Goal: Information Seeking & Learning: Learn about a topic

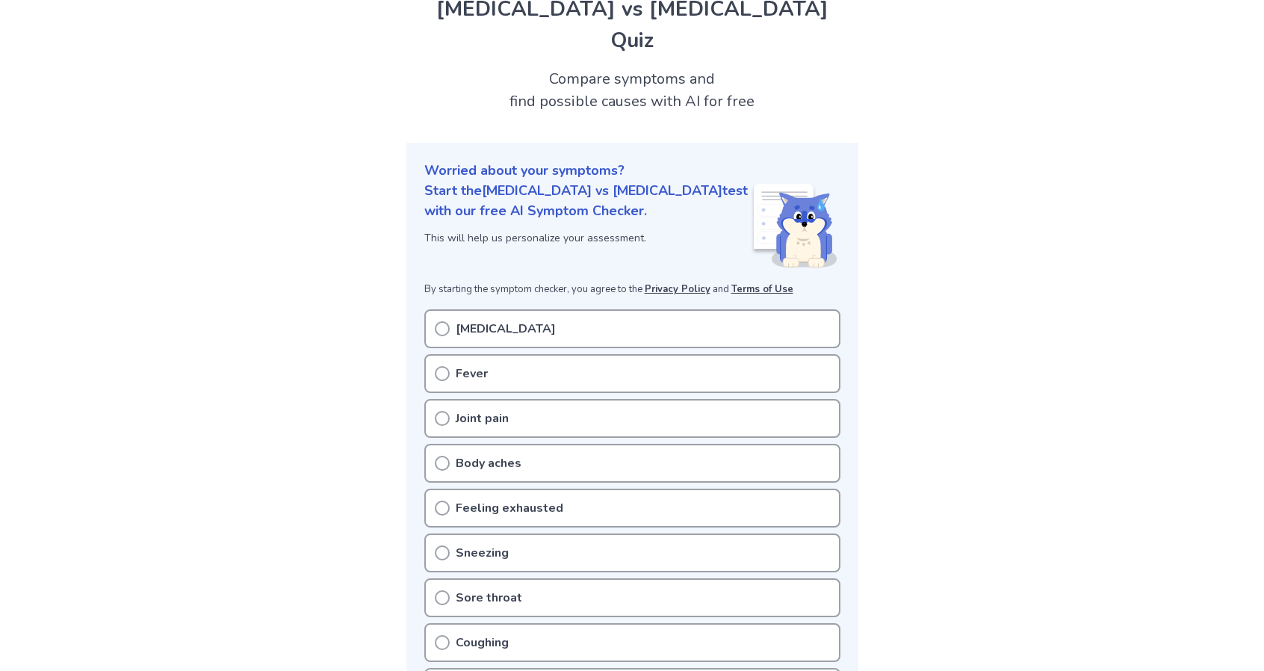
scroll to position [75, 0]
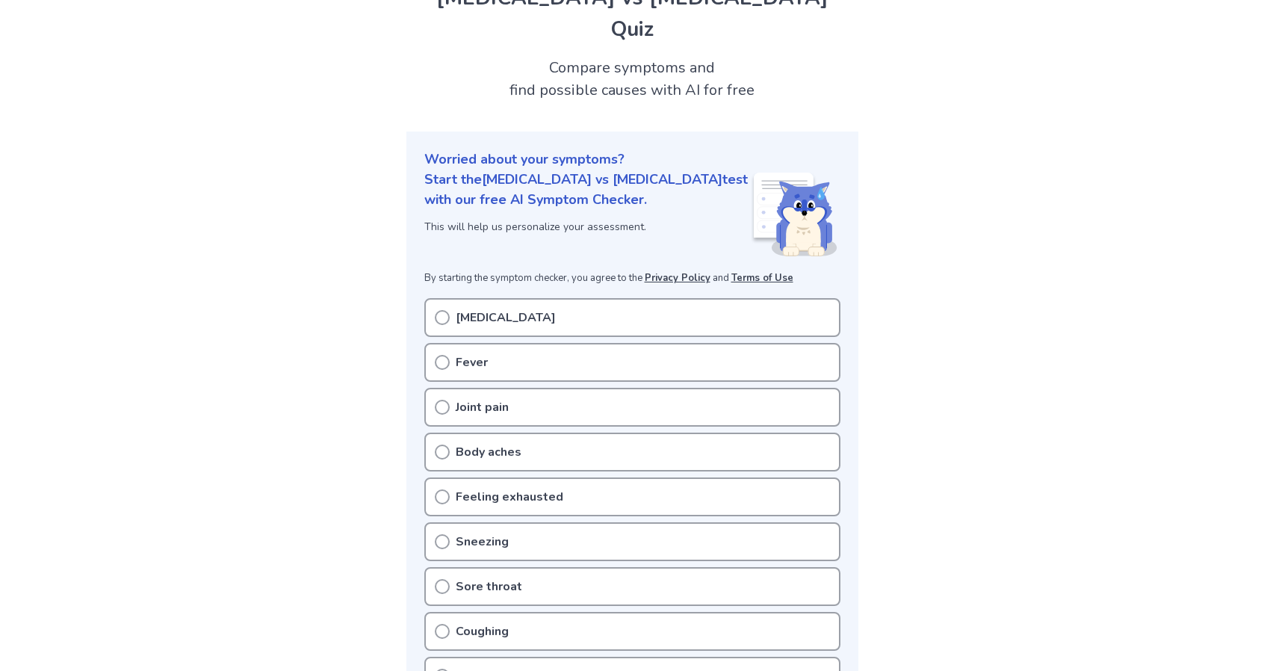
click at [439, 310] on icon at bounding box center [442, 317] width 15 height 15
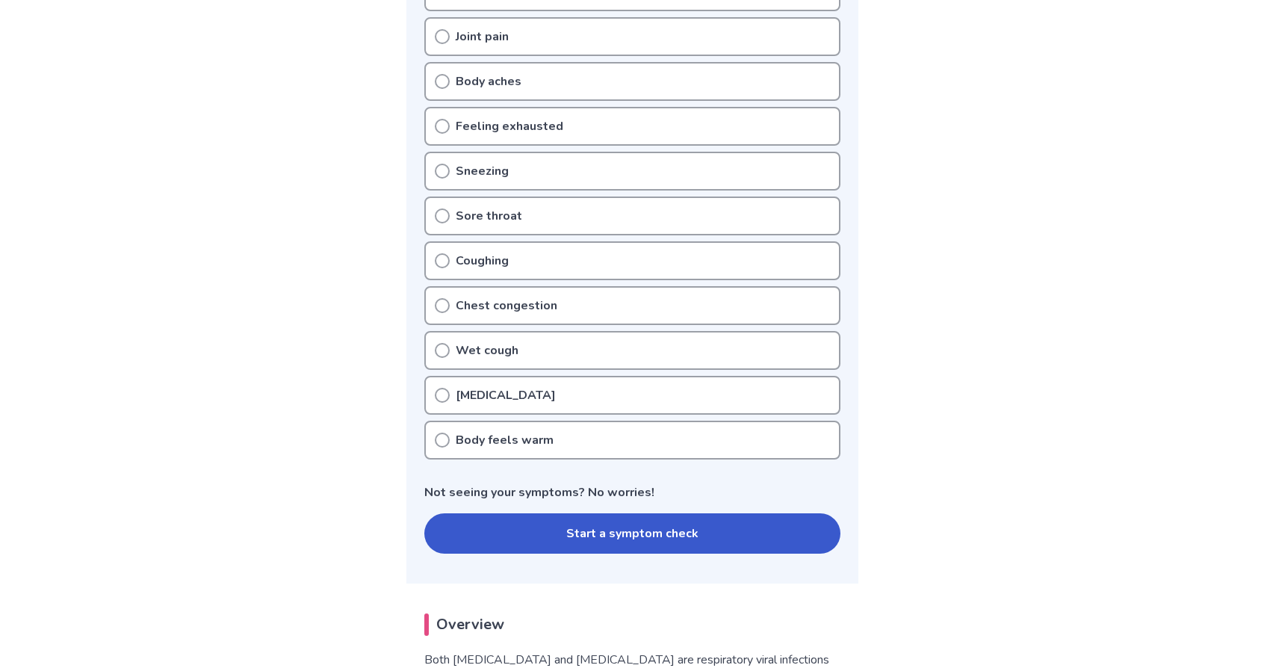
scroll to position [448, 0]
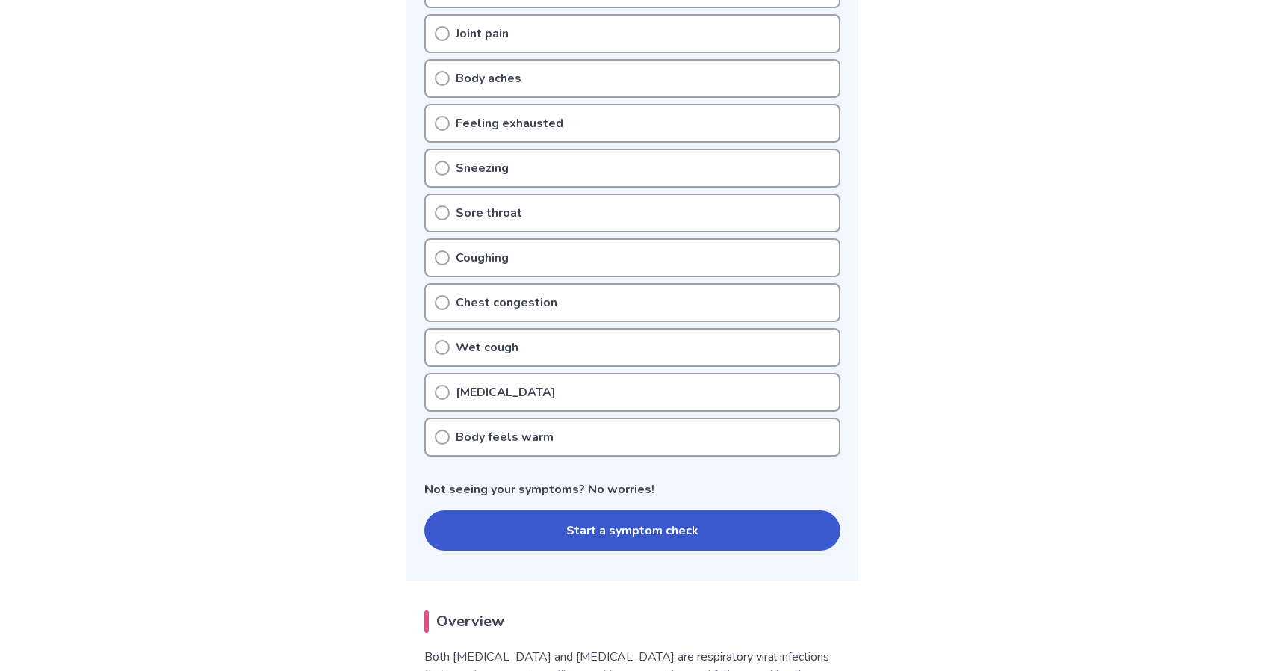
click at [628, 510] on button "Start a symptom check" at bounding box center [632, 530] width 416 height 40
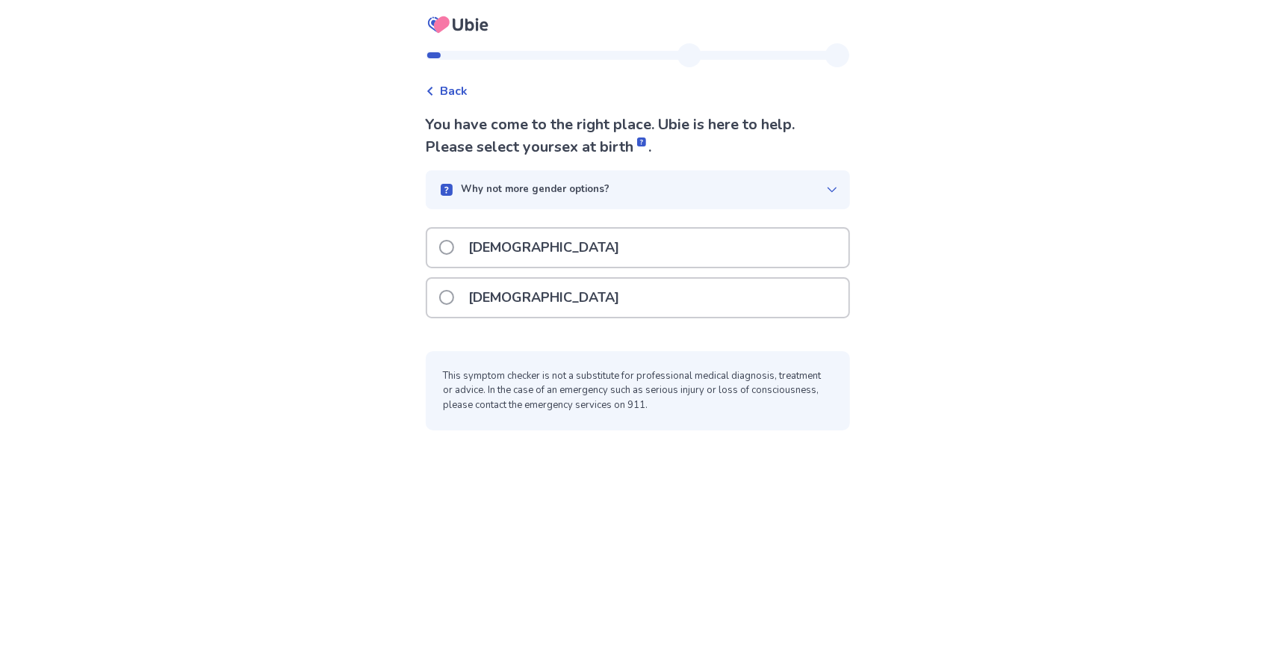
click at [501, 295] on p "Female" at bounding box center [544, 298] width 169 height 38
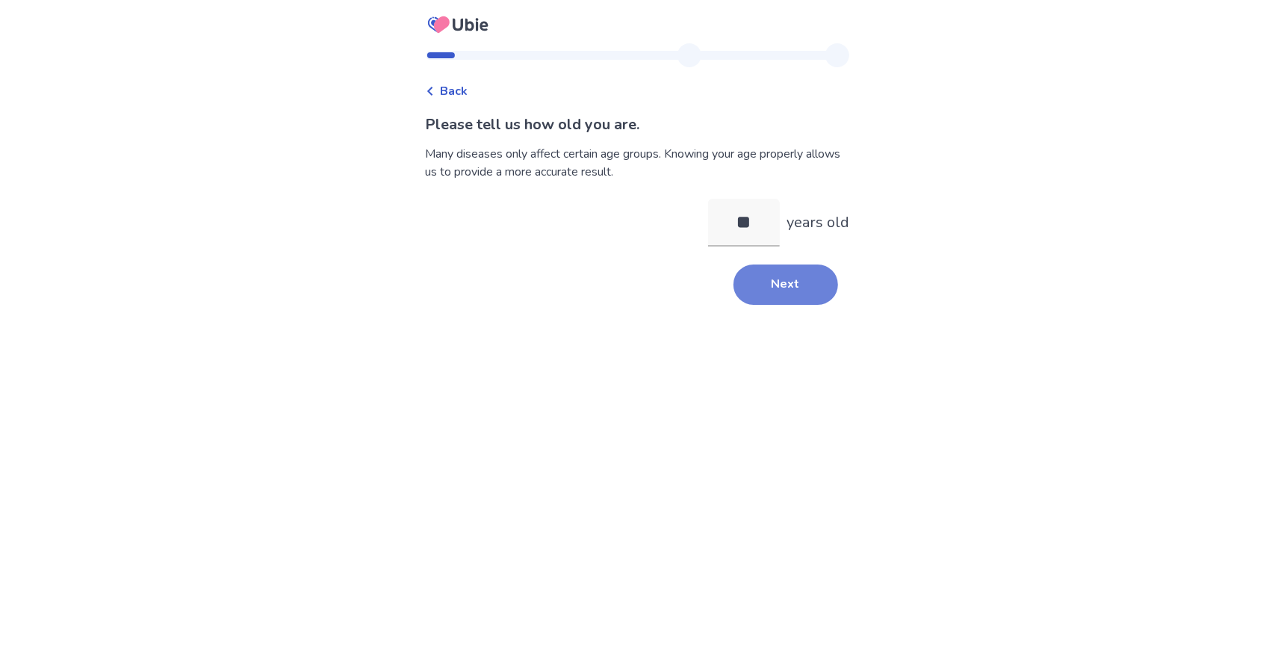
type input "**"
click at [771, 291] on button "Next" at bounding box center [786, 284] width 105 height 40
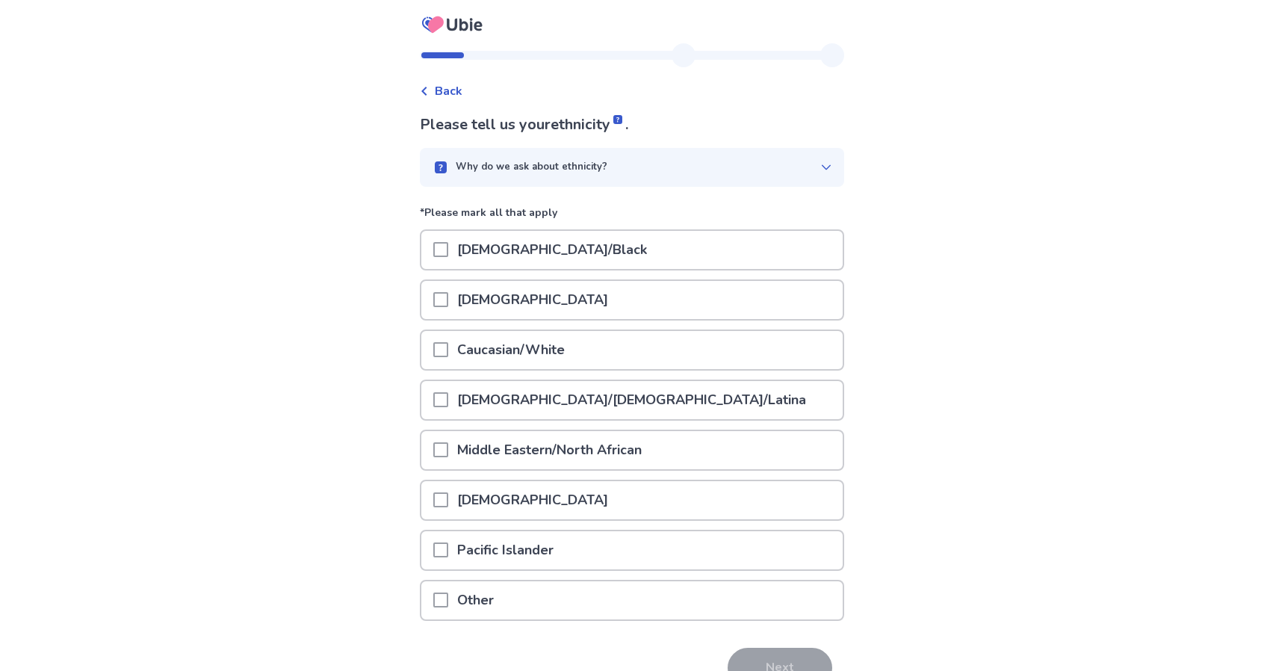
click at [443, 607] on span at bounding box center [440, 599] width 15 height 15
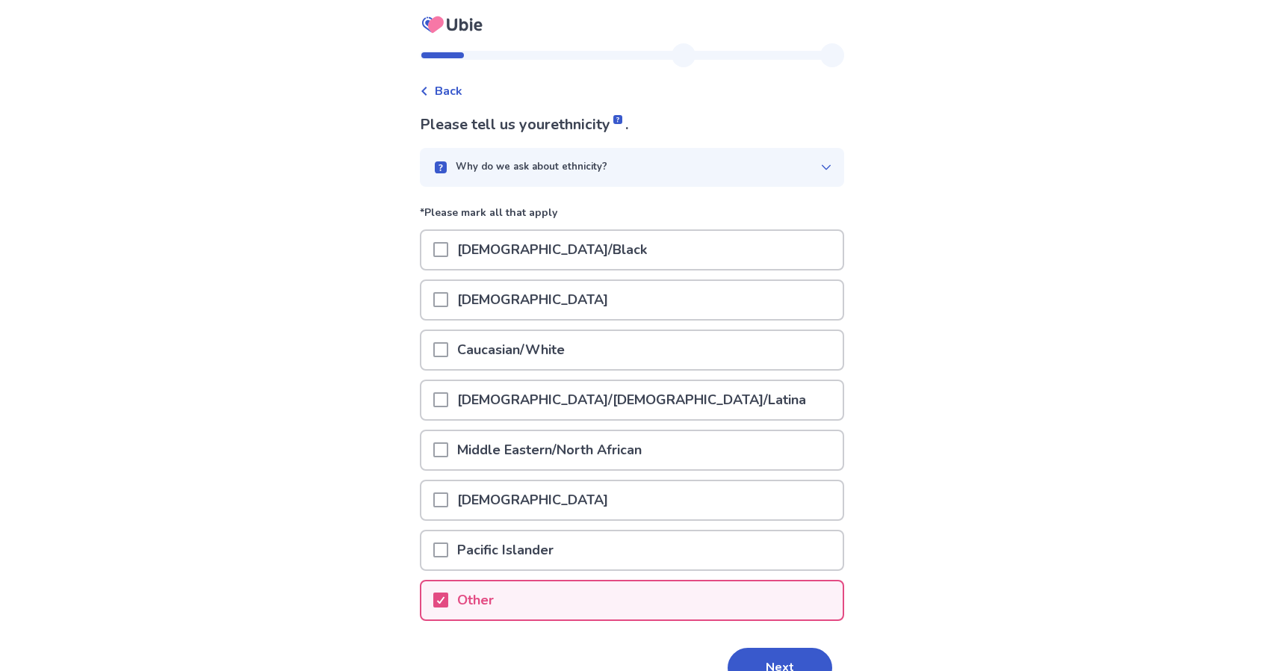
click at [533, 350] on p "Caucasian/White" at bounding box center [511, 350] width 126 height 38
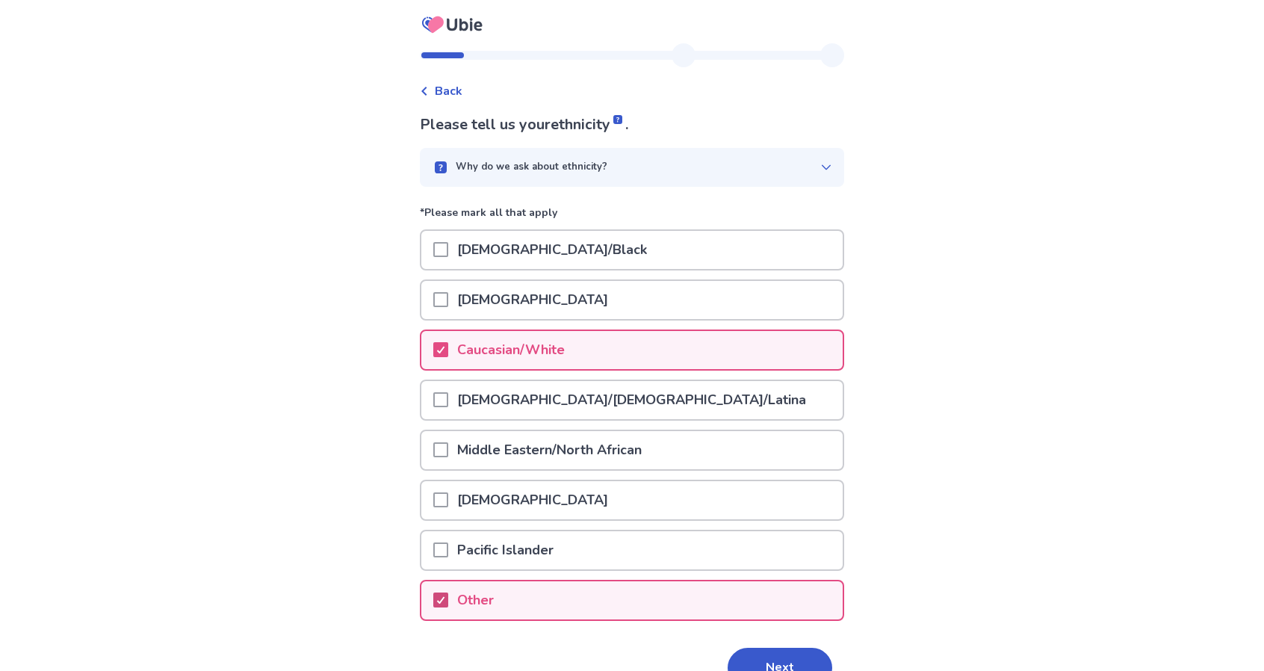
click at [445, 596] on icon at bounding box center [440, 599] width 9 height 7
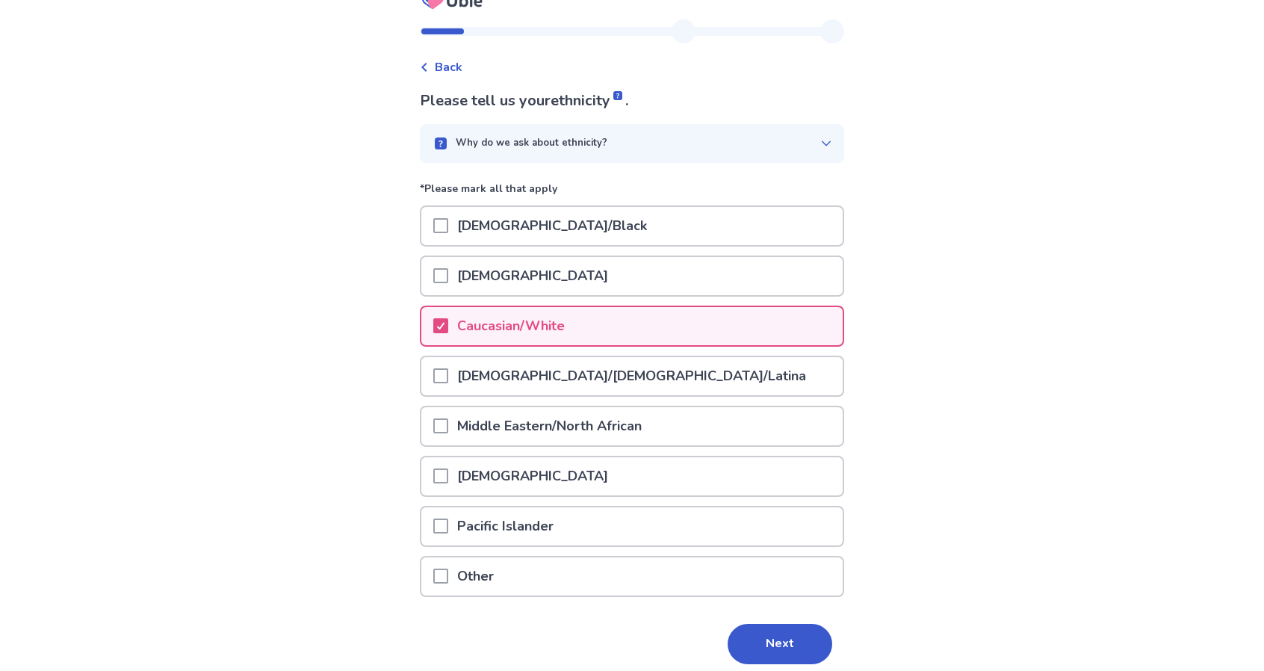
scroll to position [82, 0]
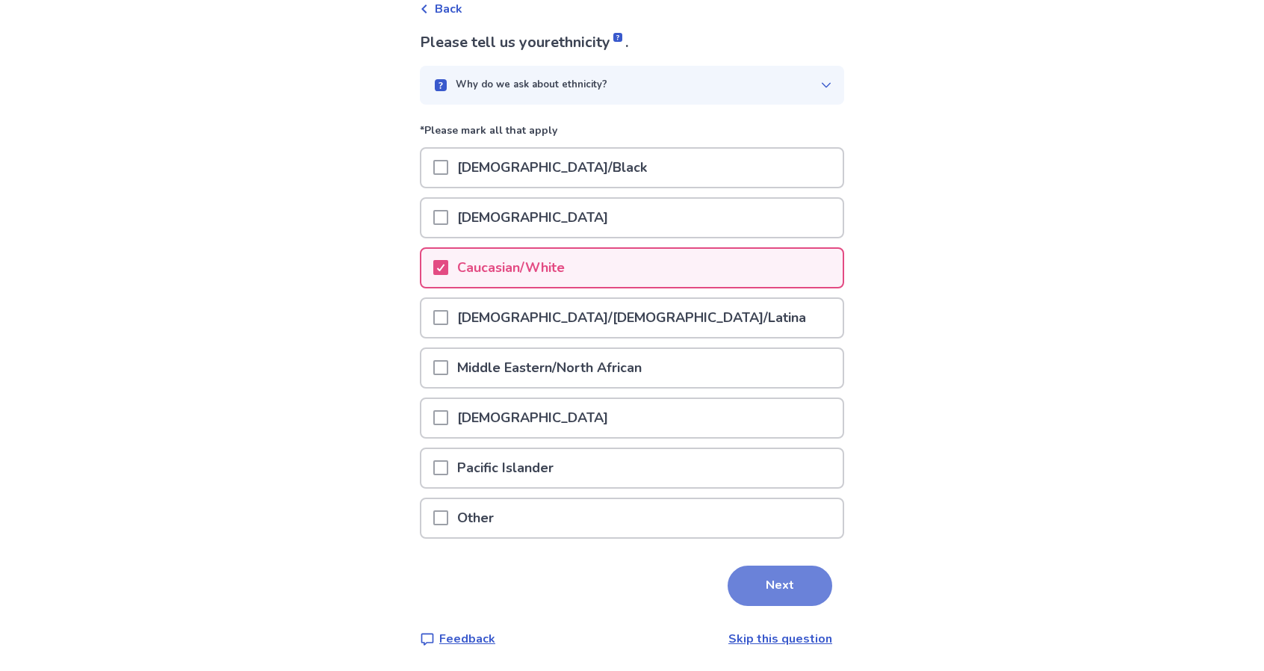
click at [765, 591] on button "Next" at bounding box center [780, 586] width 105 height 40
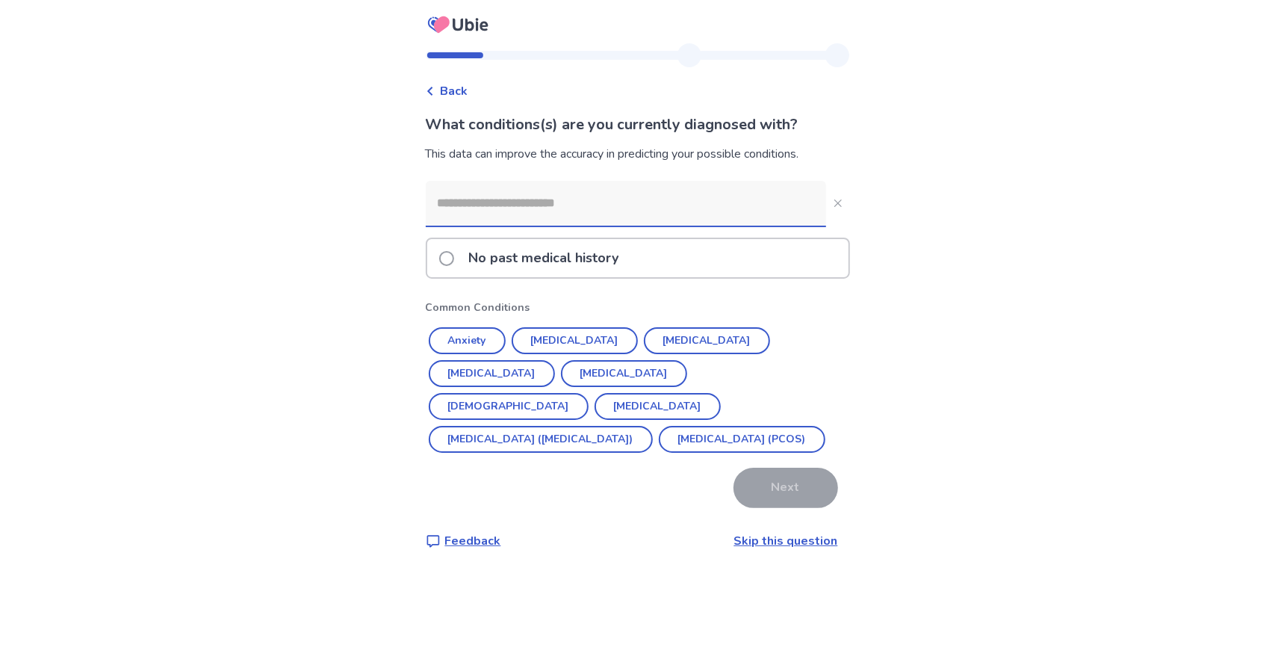
click at [769, 538] on link "Skip this question" at bounding box center [786, 541] width 104 height 16
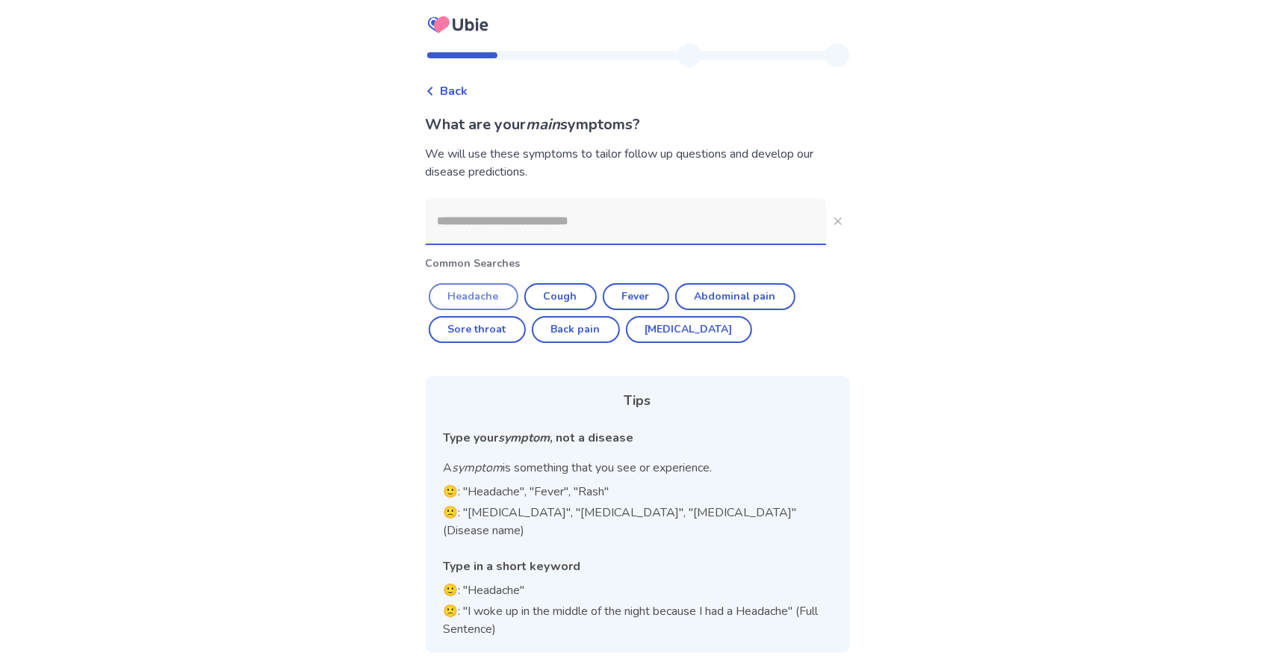
click at [487, 294] on button "Headache" at bounding box center [474, 296] width 90 height 27
type input "********"
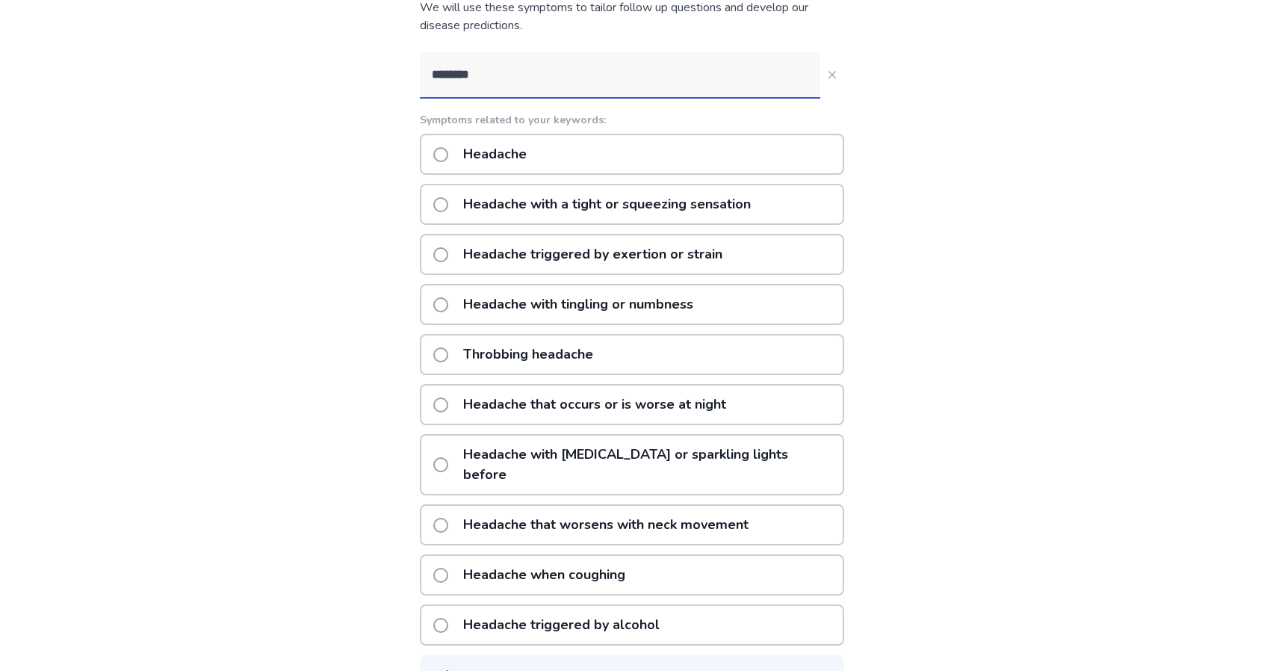
scroll to position [149, 0]
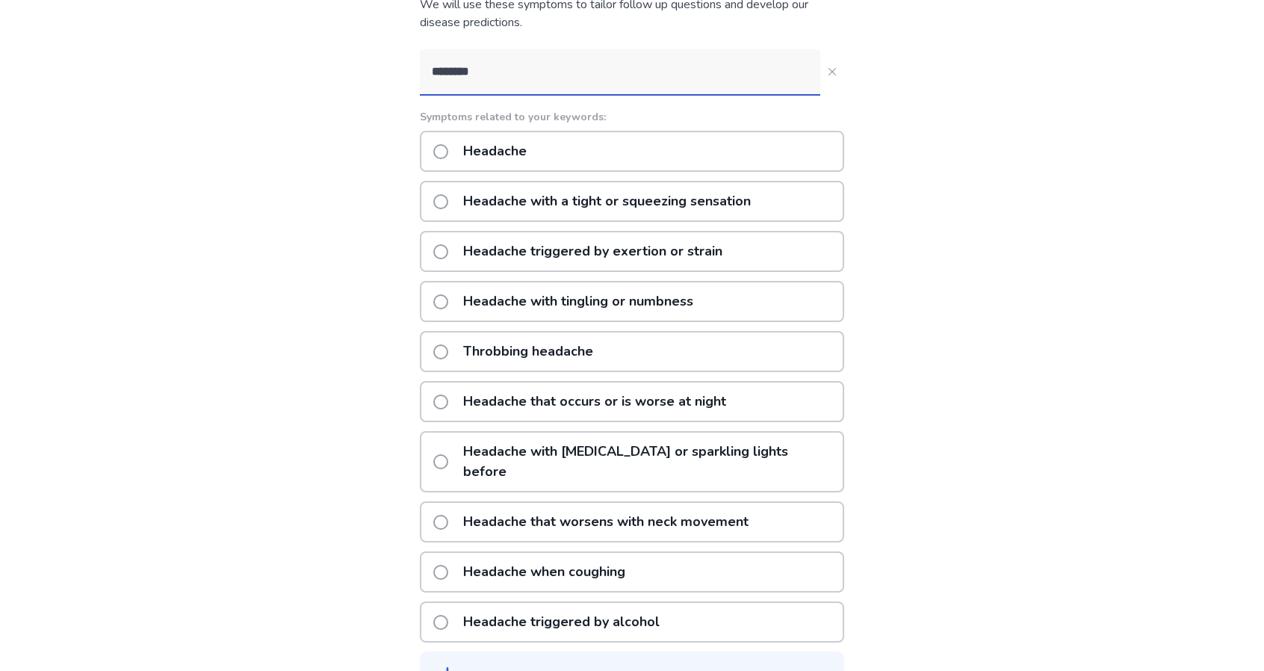
click at [459, 553] on label "Headache when coughing" at bounding box center [533, 572] width 201 height 38
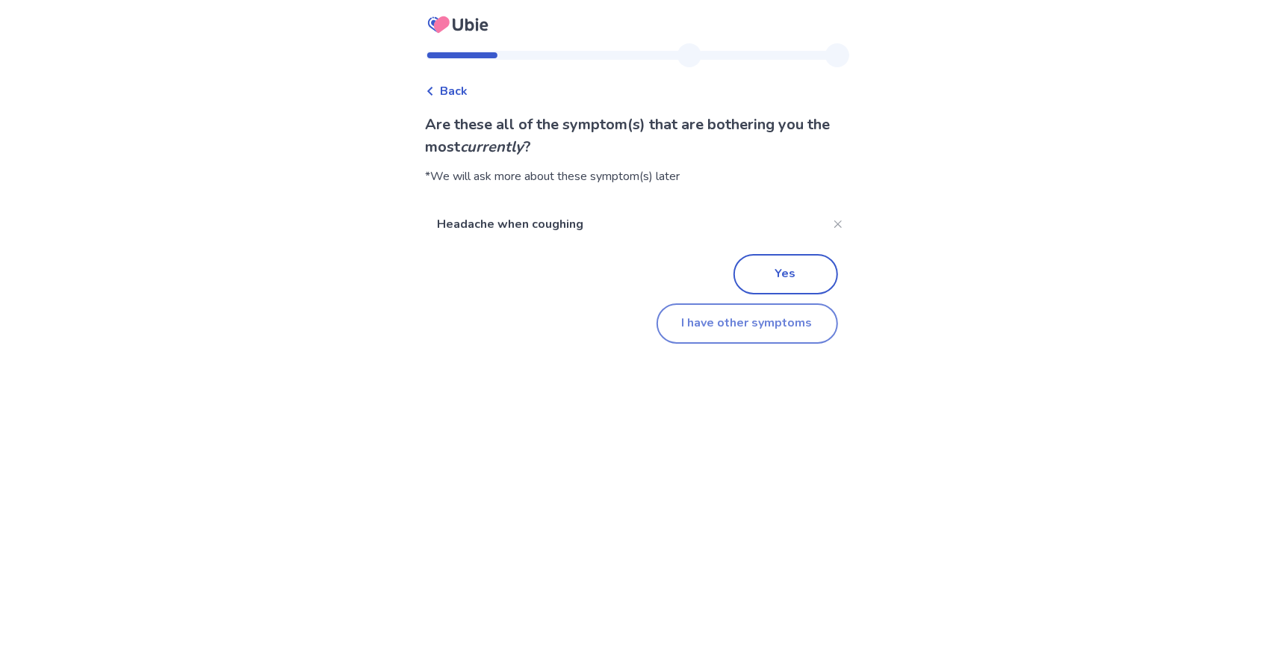
click at [714, 320] on button "I have other symptoms" at bounding box center [748, 323] width 182 height 40
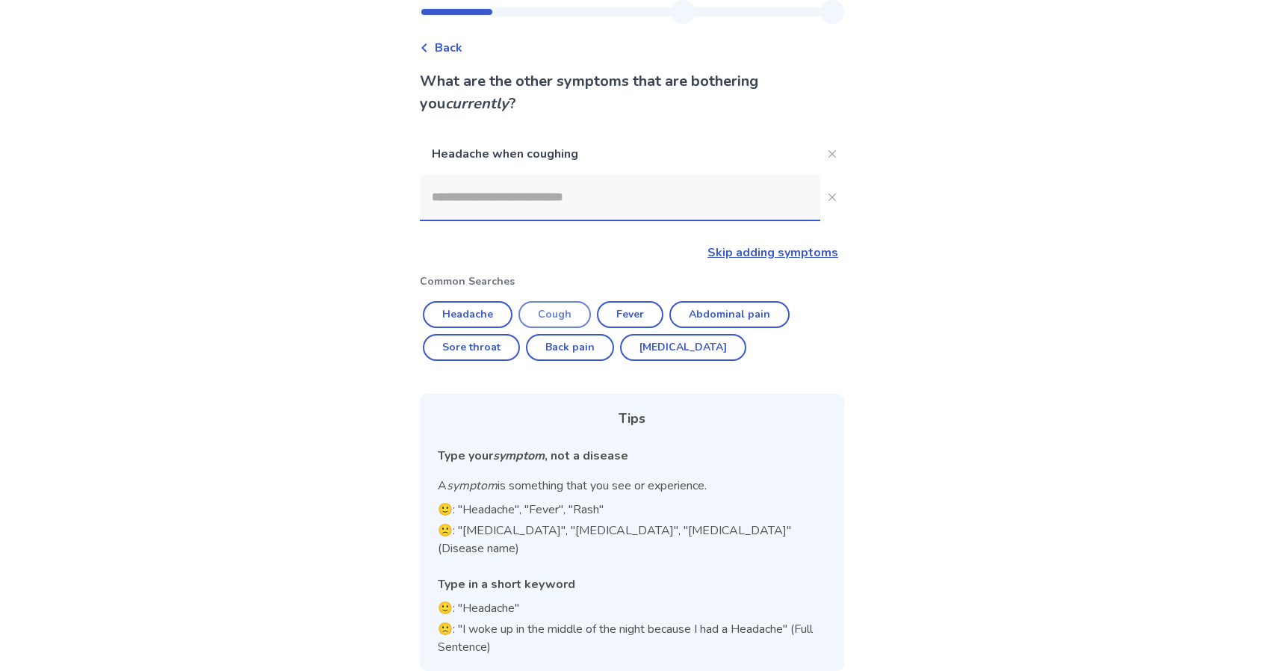
click at [565, 306] on button "Cough" at bounding box center [554, 314] width 72 height 27
type input "*****"
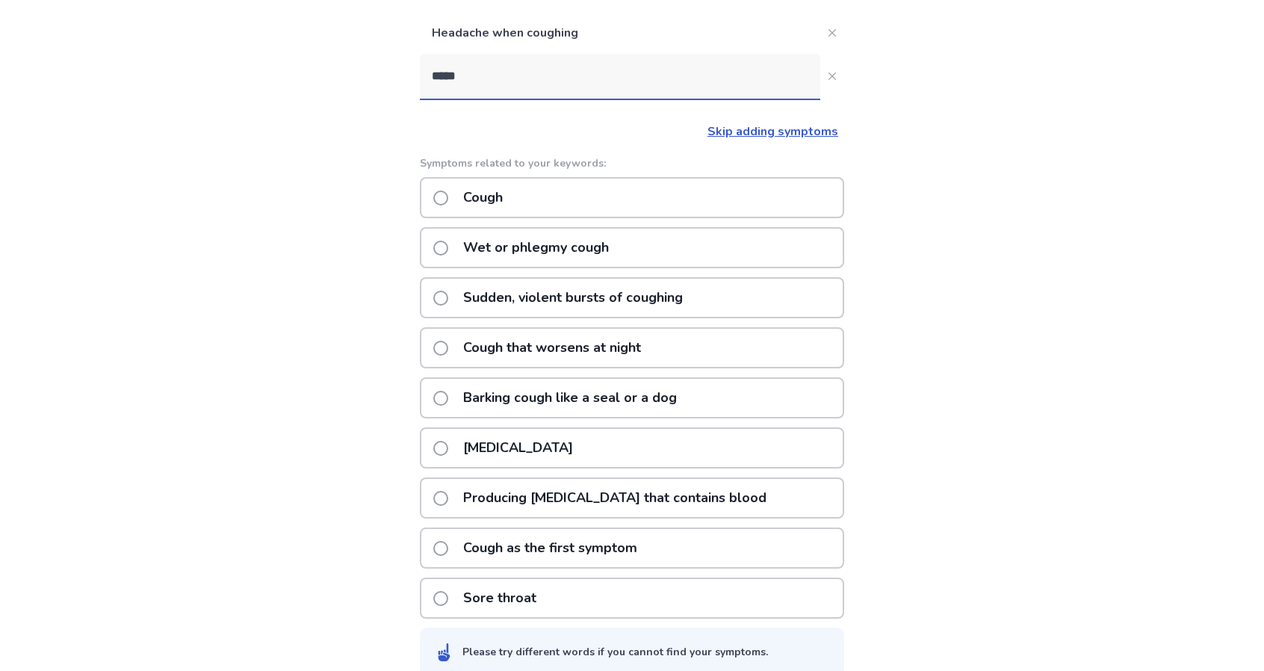
scroll to position [188, 0]
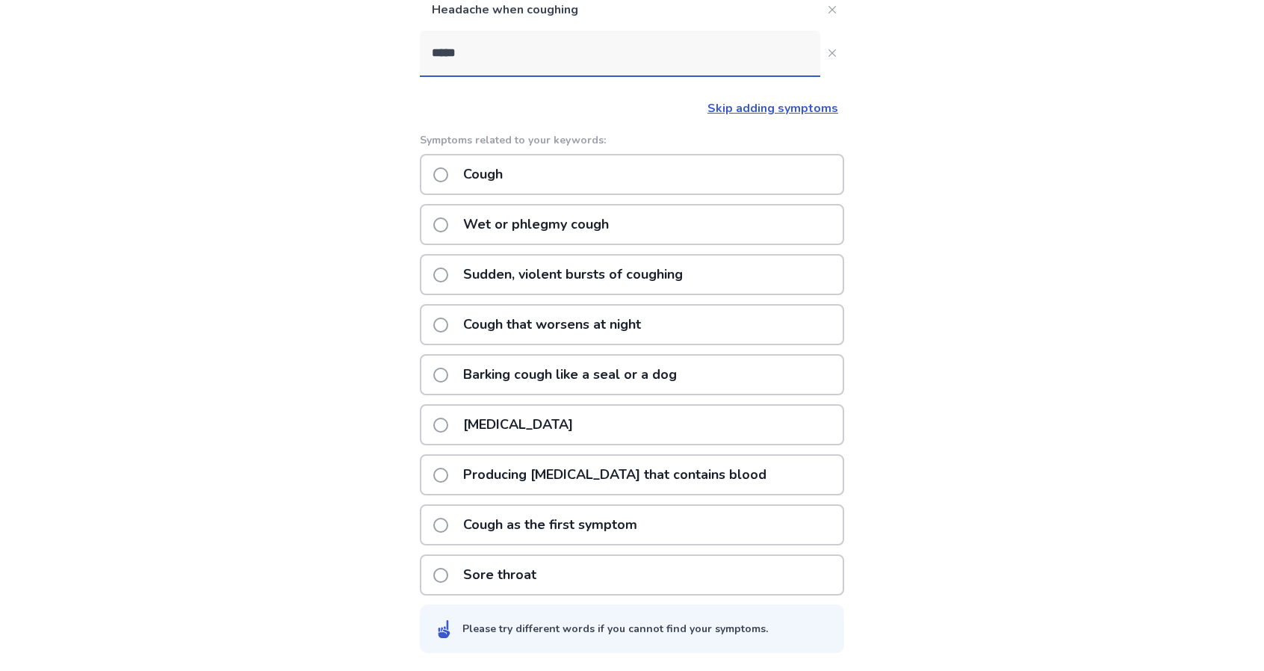
click at [456, 569] on label "Sore throat" at bounding box center [489, 575] width 112 height 38
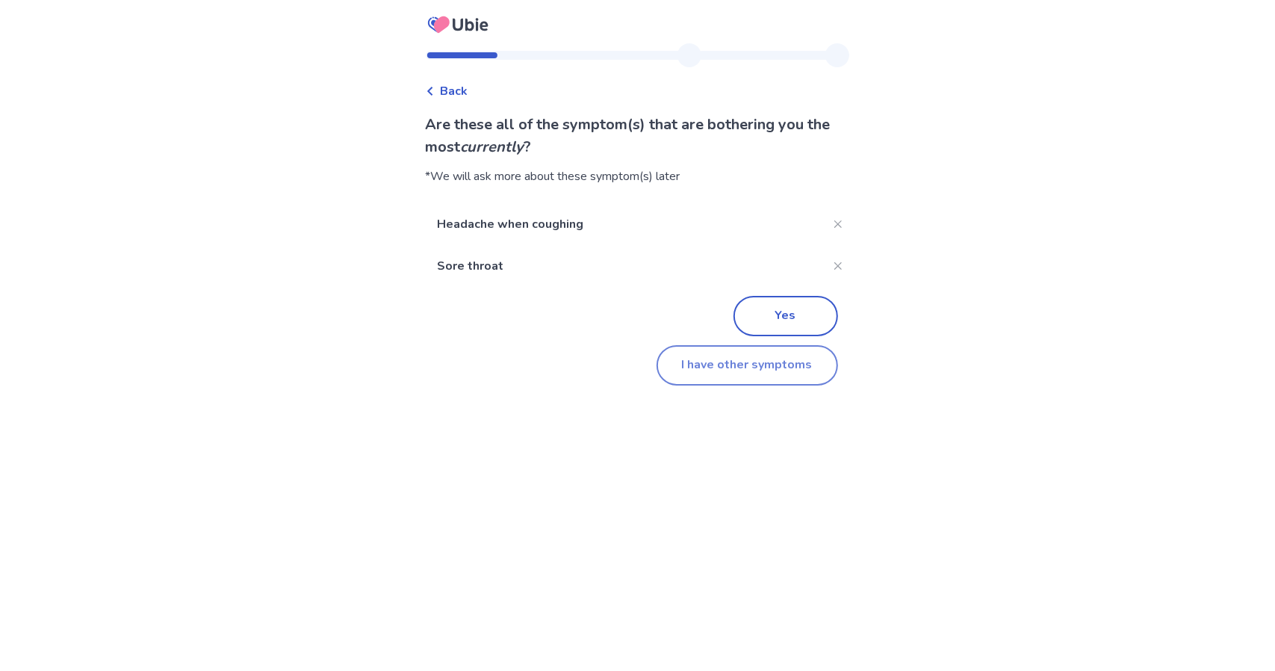
click at [715, 362] on button "I have other symptoms" at bounding box center [748, 365] width 182 height 40
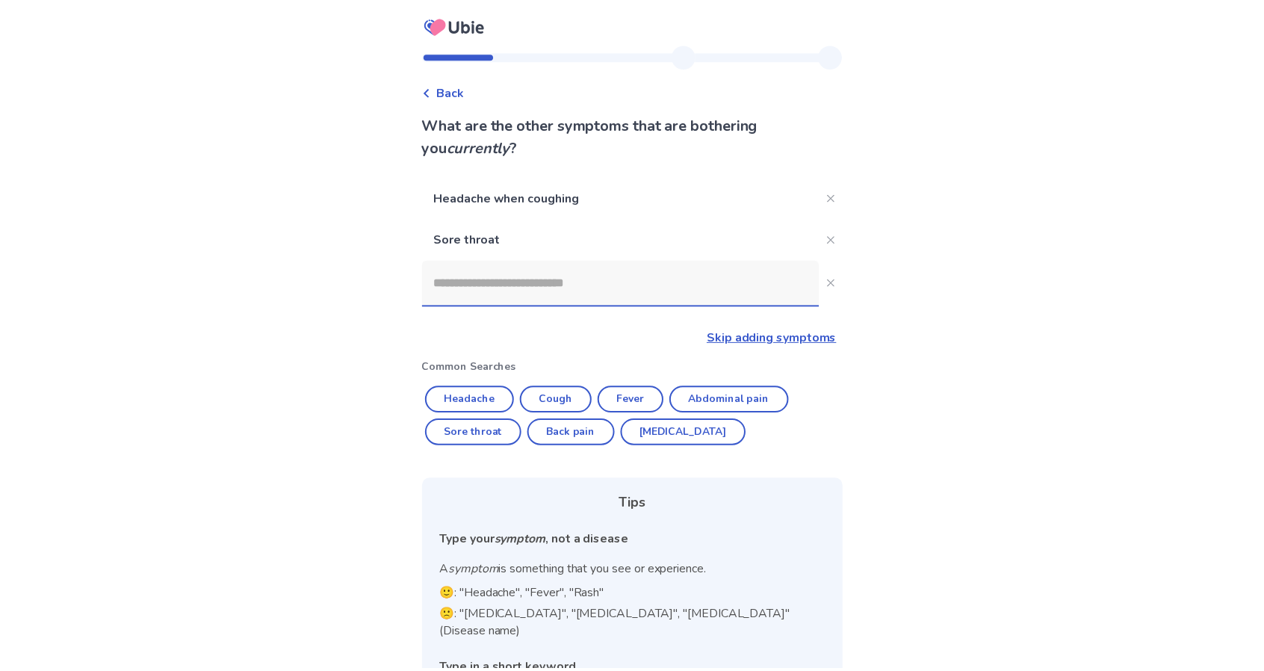
scroll to position [85, 0]
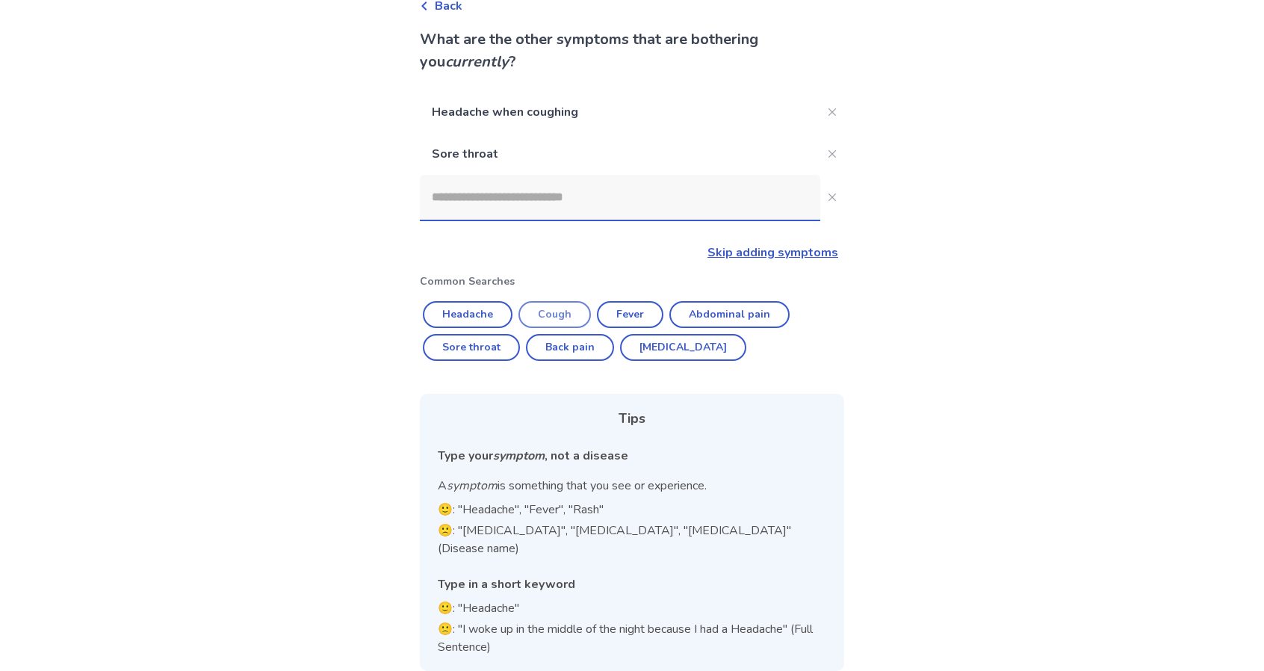
click at [545, 316] on button "Cough" at bounding box center [554, 314] width 72 height 27
type input "*****"
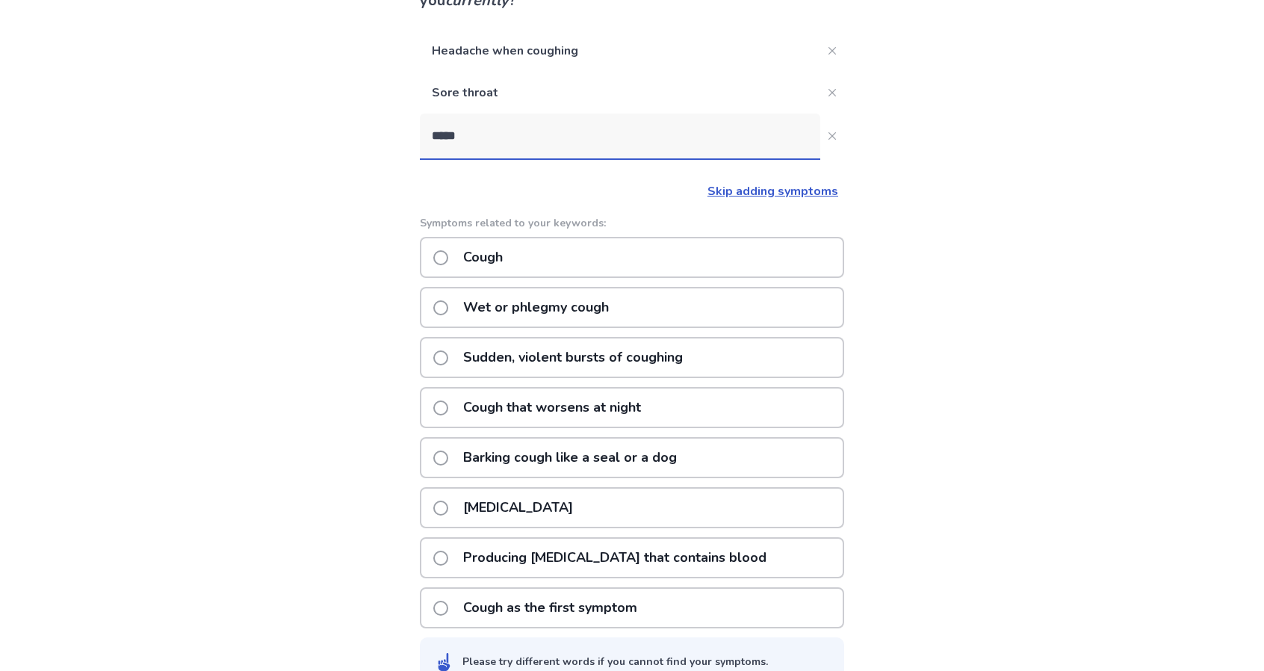
scroll to position [149, 0]
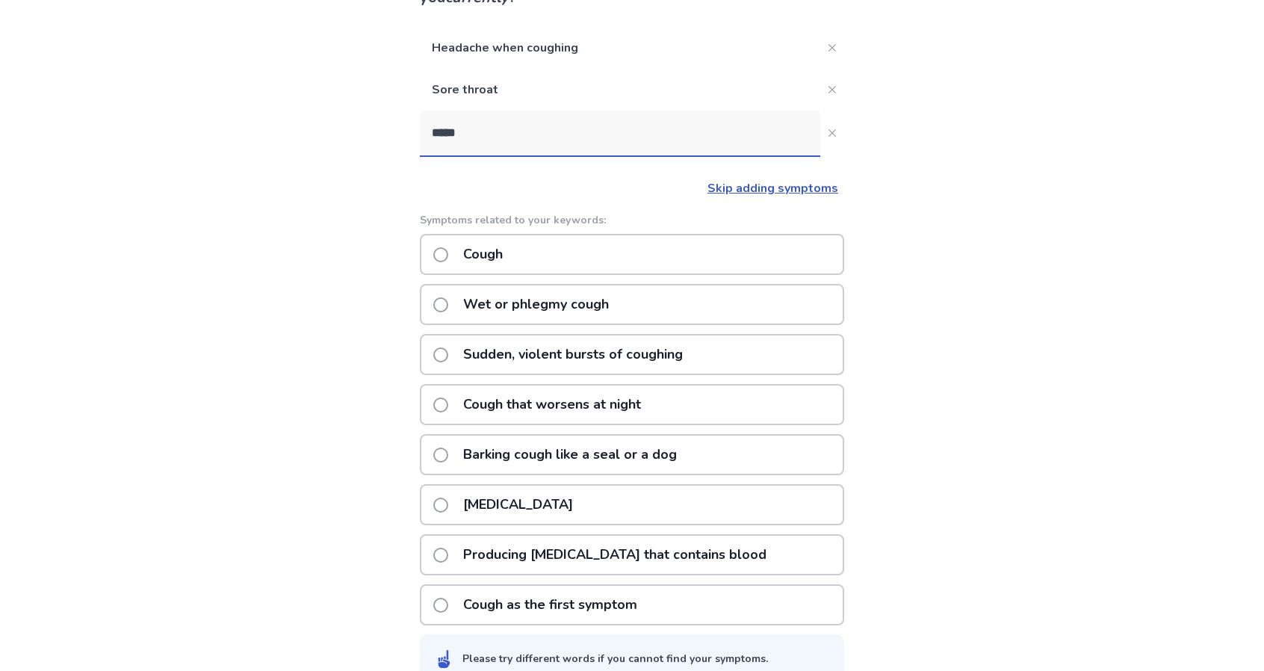
click at [447, 361] on span at bounding box center [440, 354] width 15 height 15
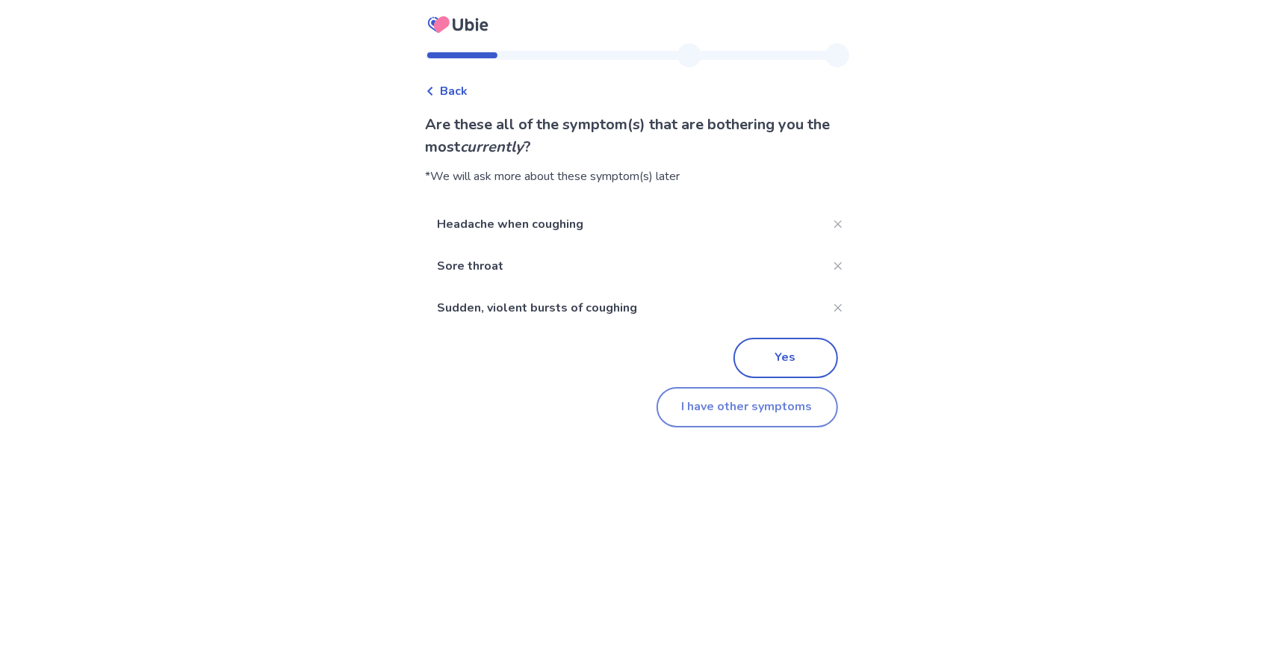
click at [674, 419] on button "I have other symptoms" at bounding box center [748, 407] width 182 height 40
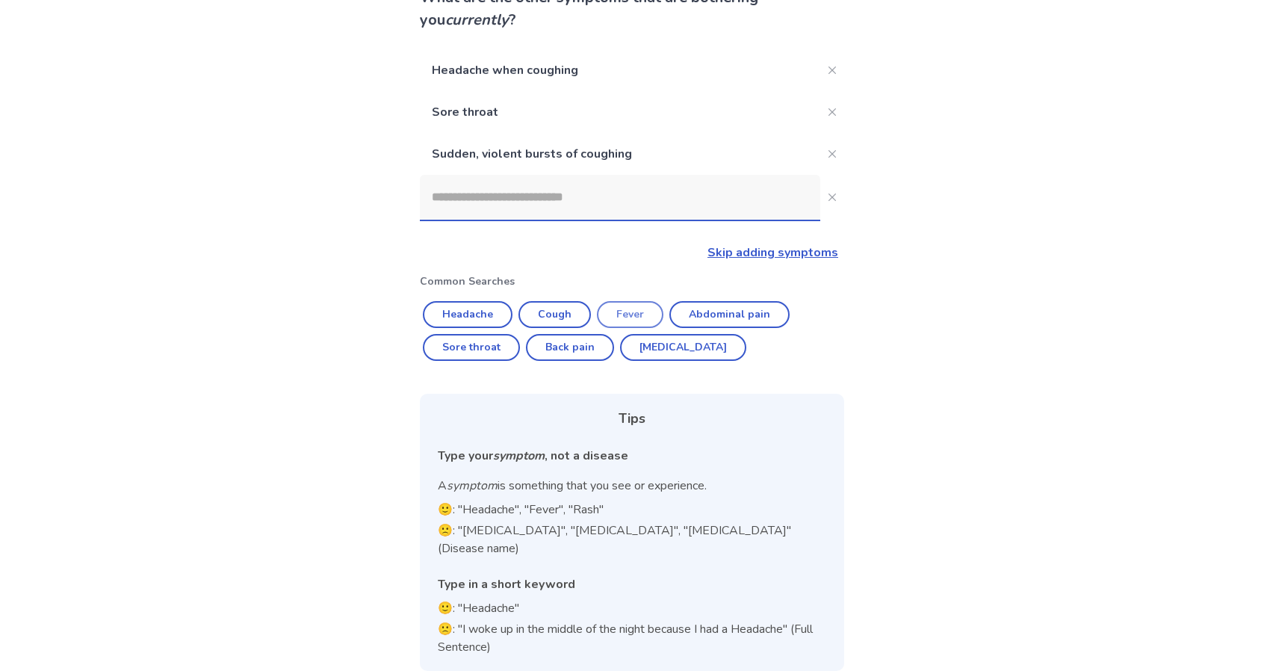
click at [643, 317] on button "Fever" at bounding box center [630, 314] width 66 height 27
type input "*****"
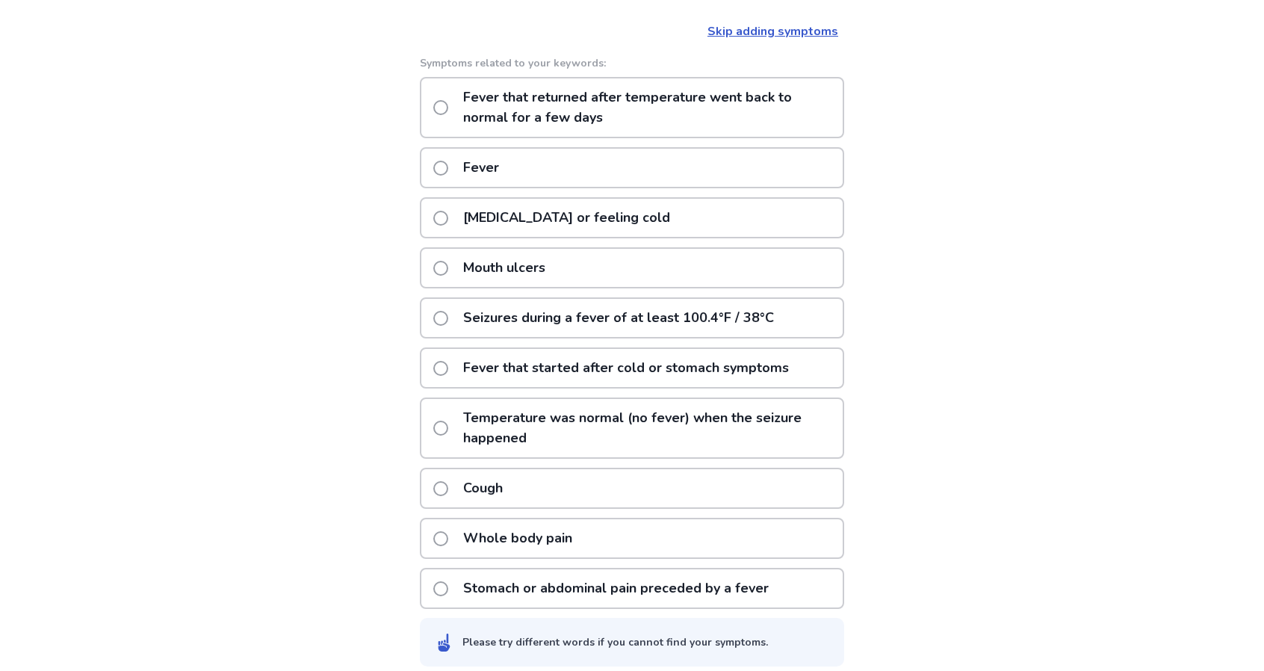
scroll to position [351, 0]
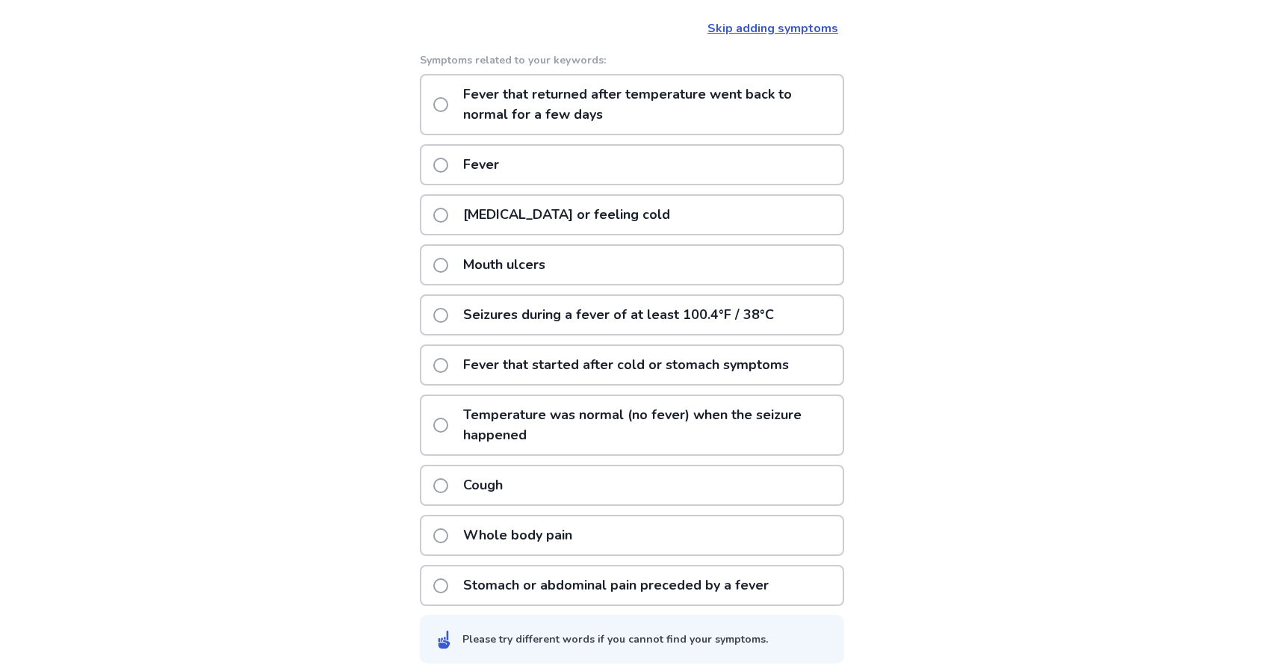
click at [448, 368] on span at bounding box center [440, 365] width 15 height 15
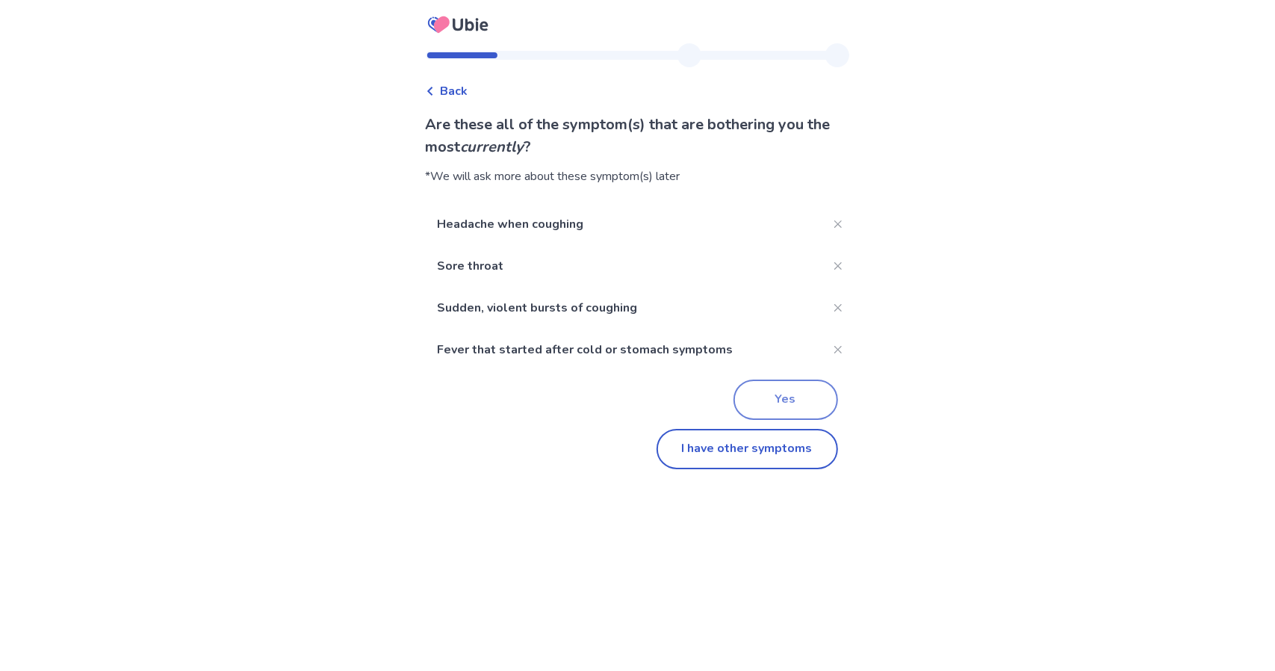
click at [778, 407] on button "Yes" at bounding box center [786, 400] width 105 height 40
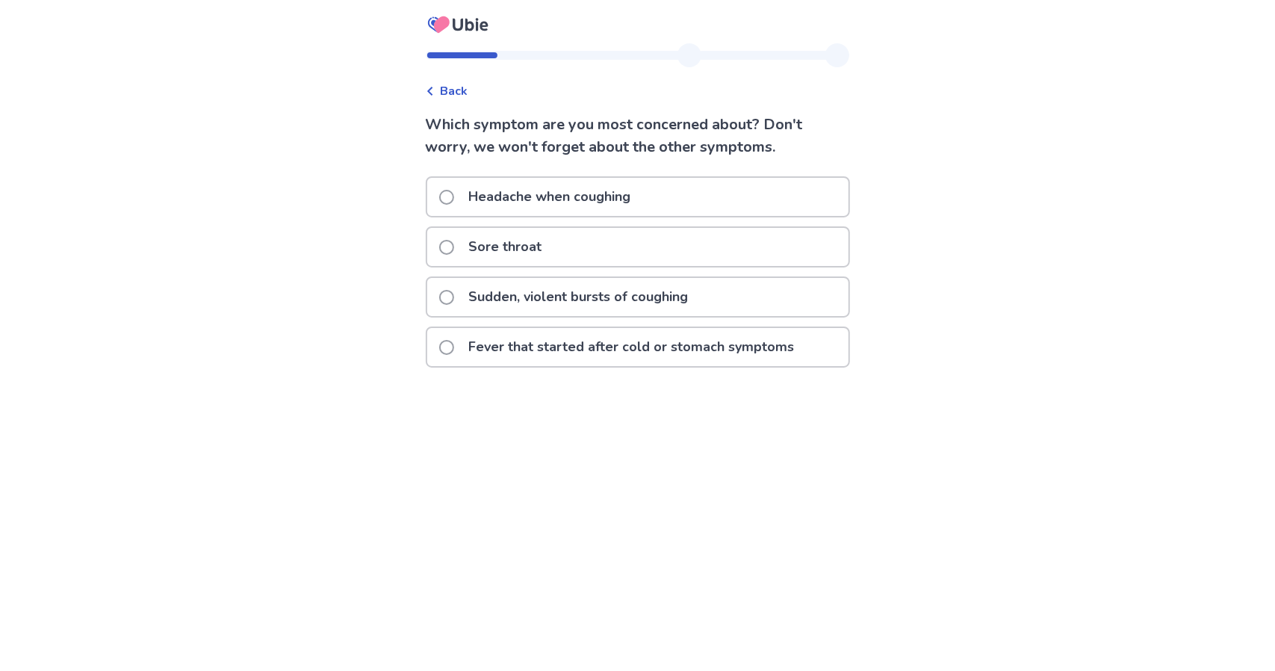
click at [454, 343] on span at bounding box center [446, 347] width 15 height 15
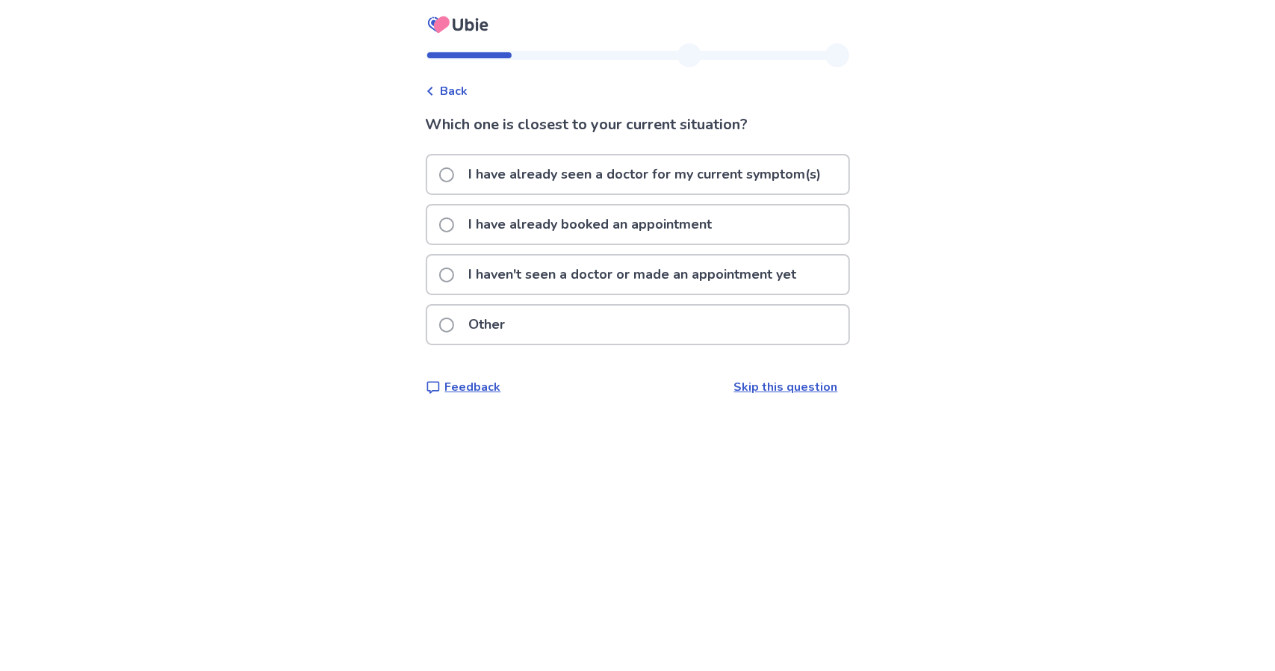
click at [454, 319] on span at bounding box center [446, 324] width 15 height 15
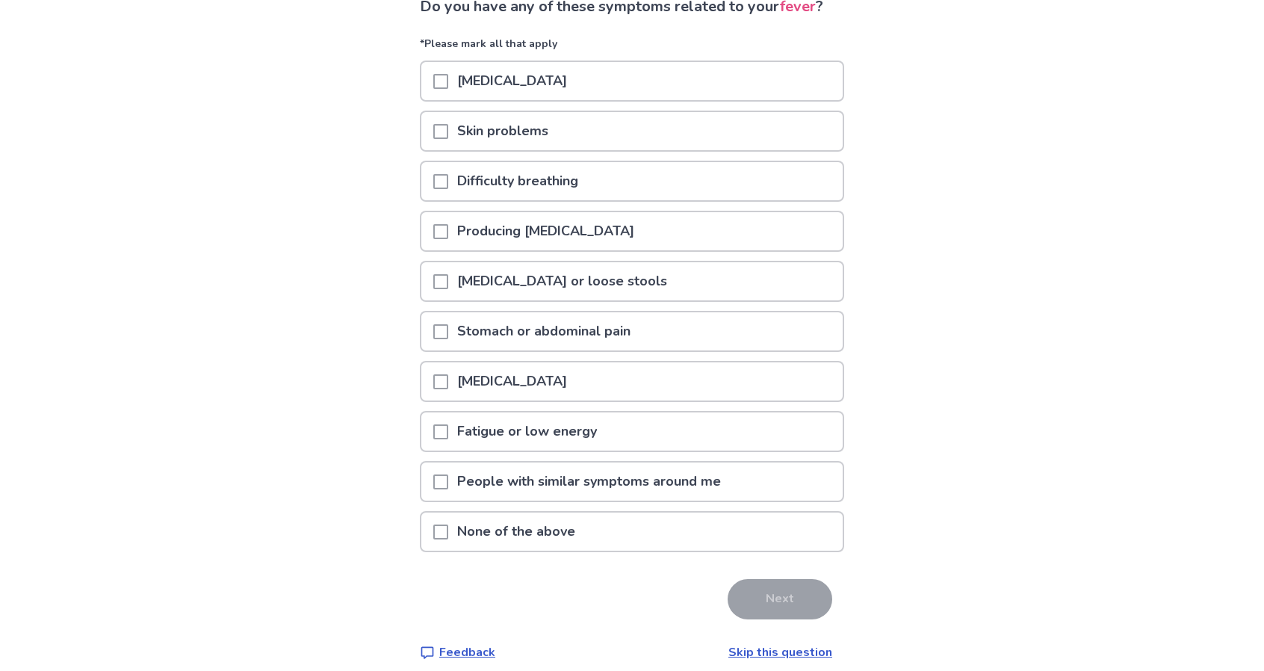
scroll to position [132, 0]
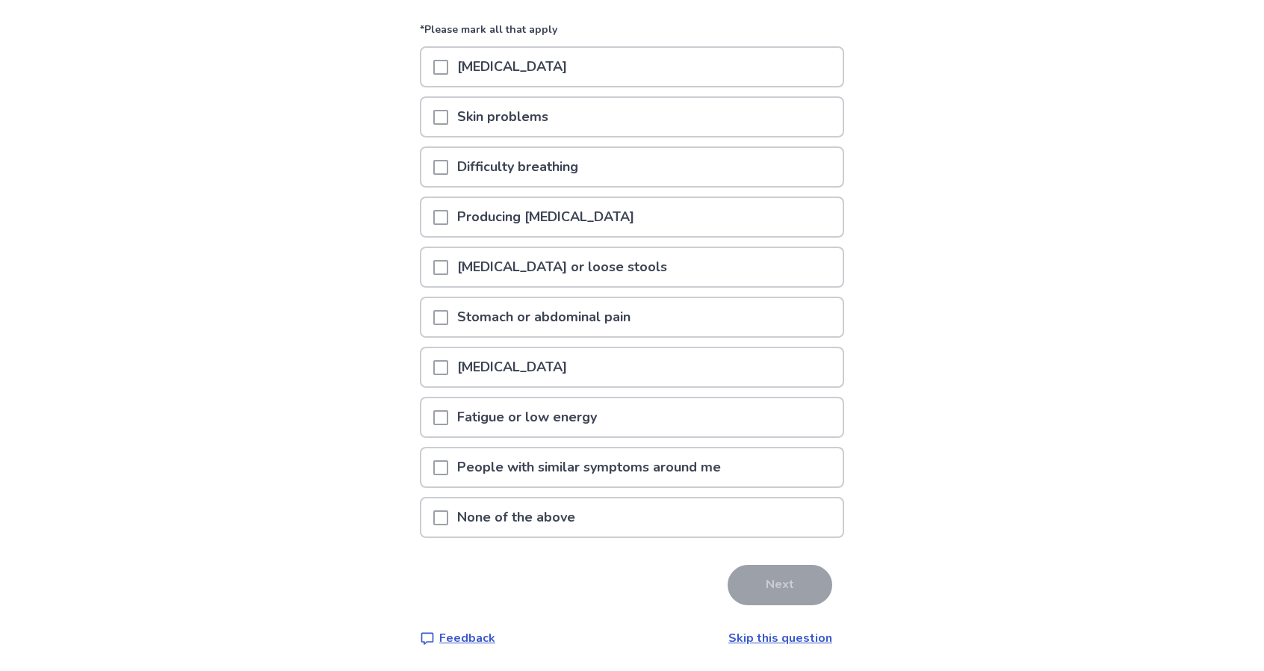
click at [448, 525] on div at bounding box center [440, 517] width 15 height 38
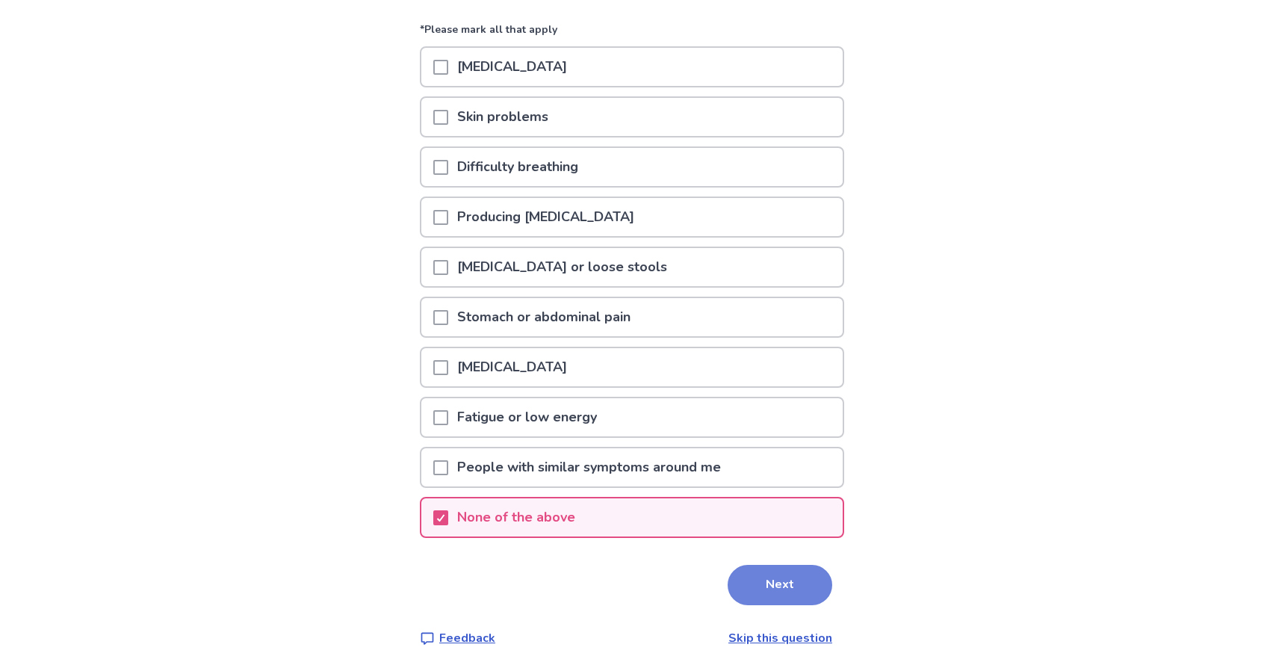
click at [778, 590] on button "Next" at bounding box center [780, 585] width 105 height 40
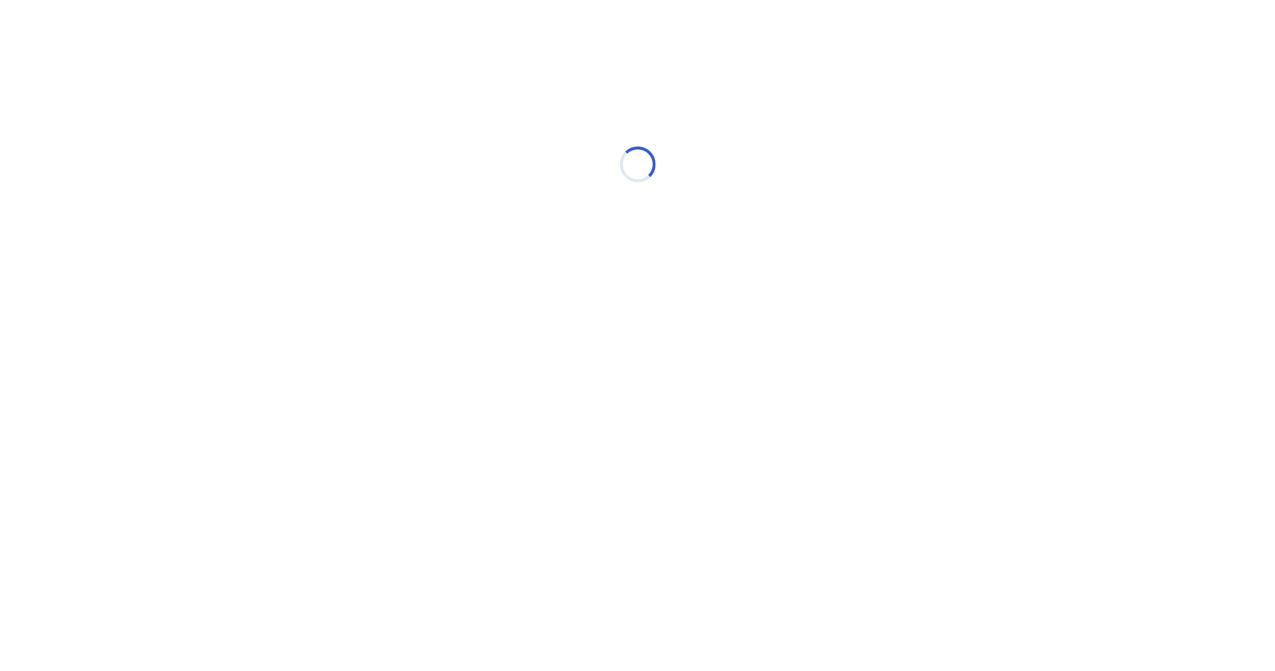
select select "*"
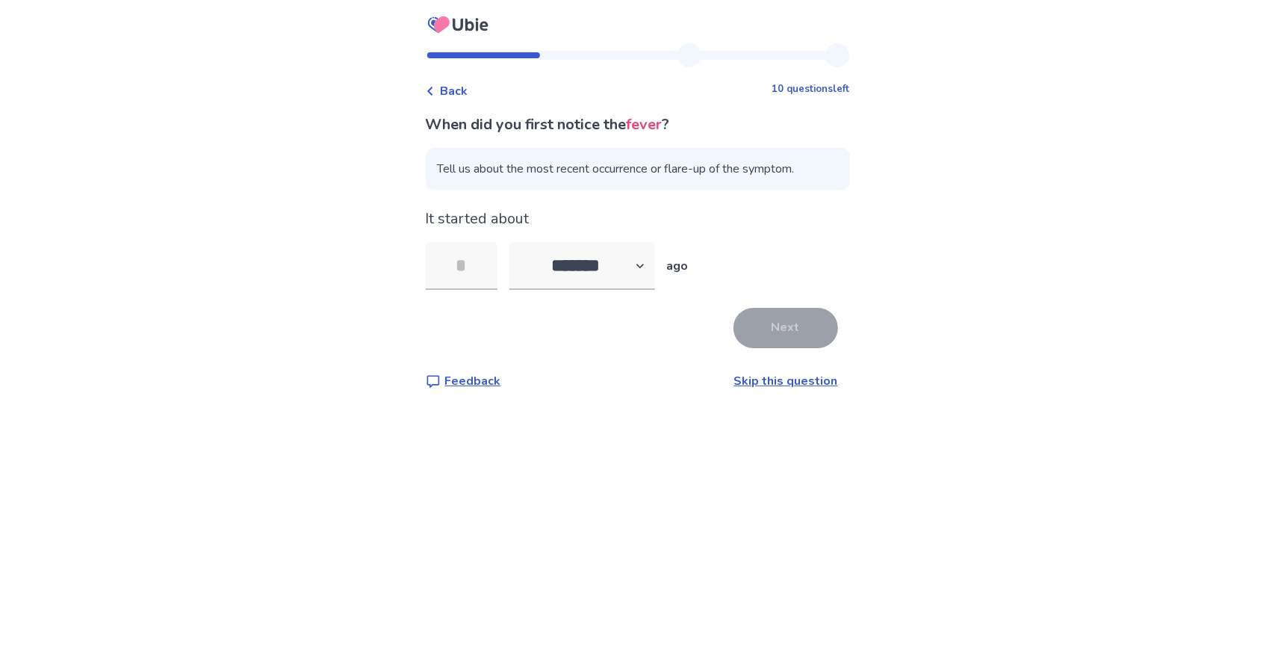
click at [466, 95] on span "Back" at bounding box center [455, 91] width 28 height 18
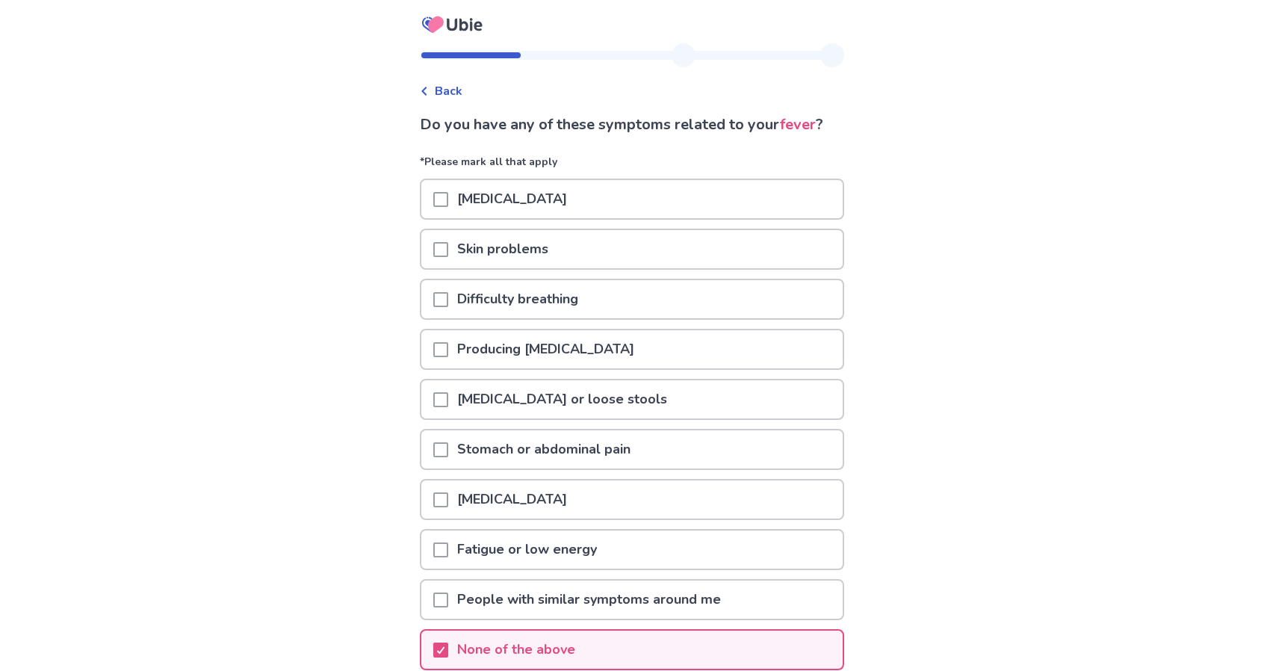
click at [445, 551] on span at bounding box center [440, 549] width 15 height 15
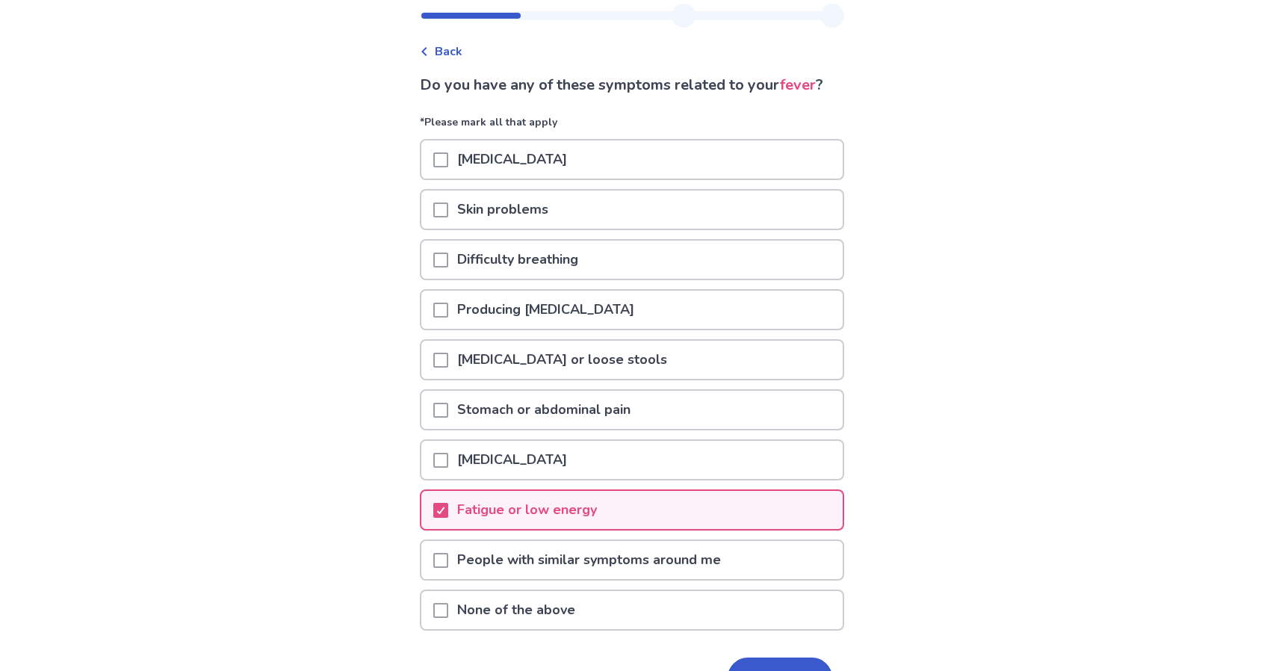
scroll to position [132, 0]
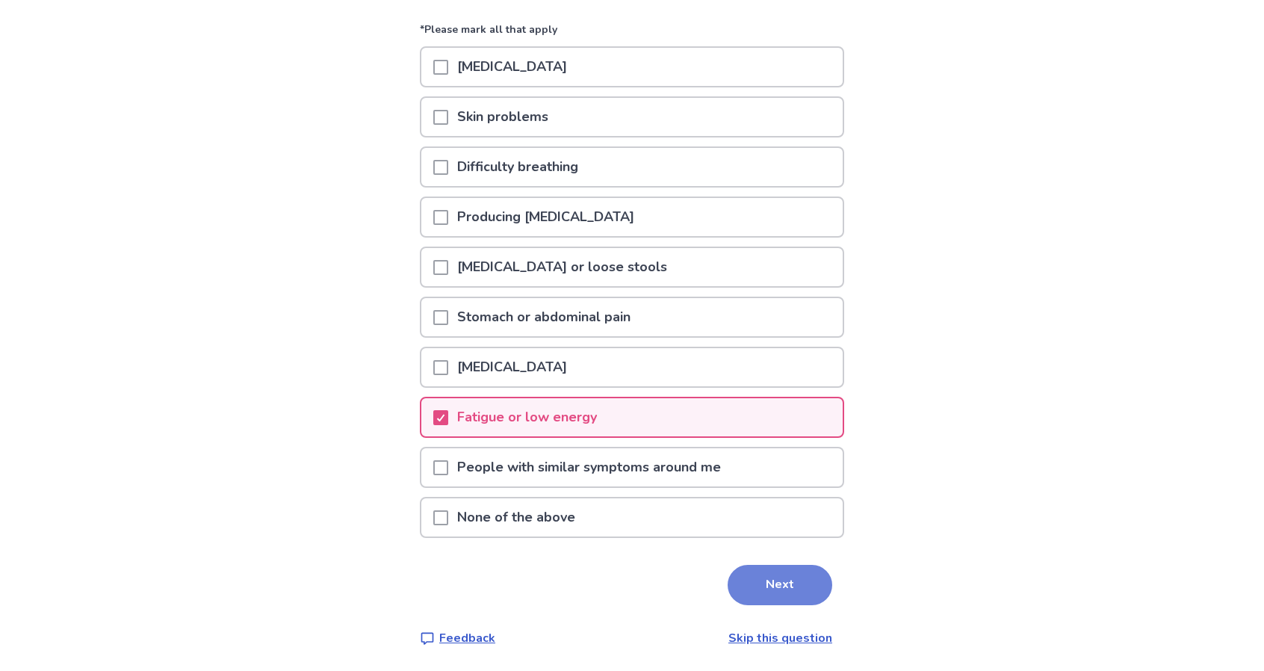
click at [778, 594] on button "Next" at bounding box center [780, 585] width 105 height 40
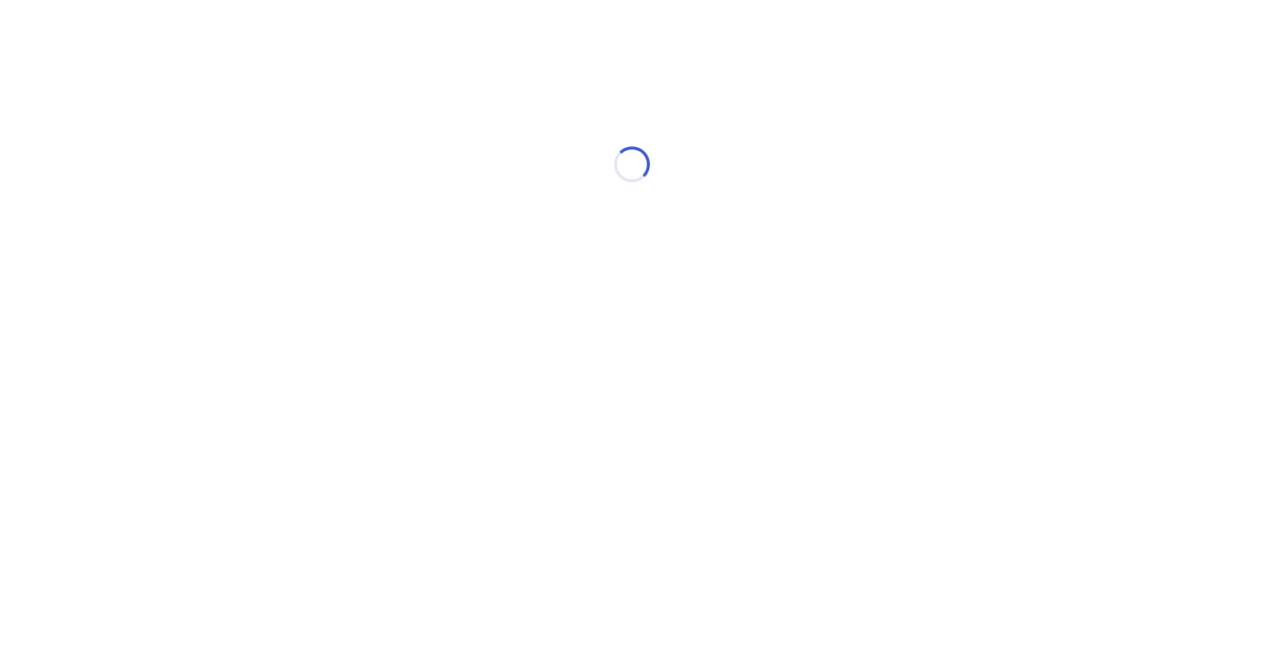
scroll to position [0, 0]
select select "*"
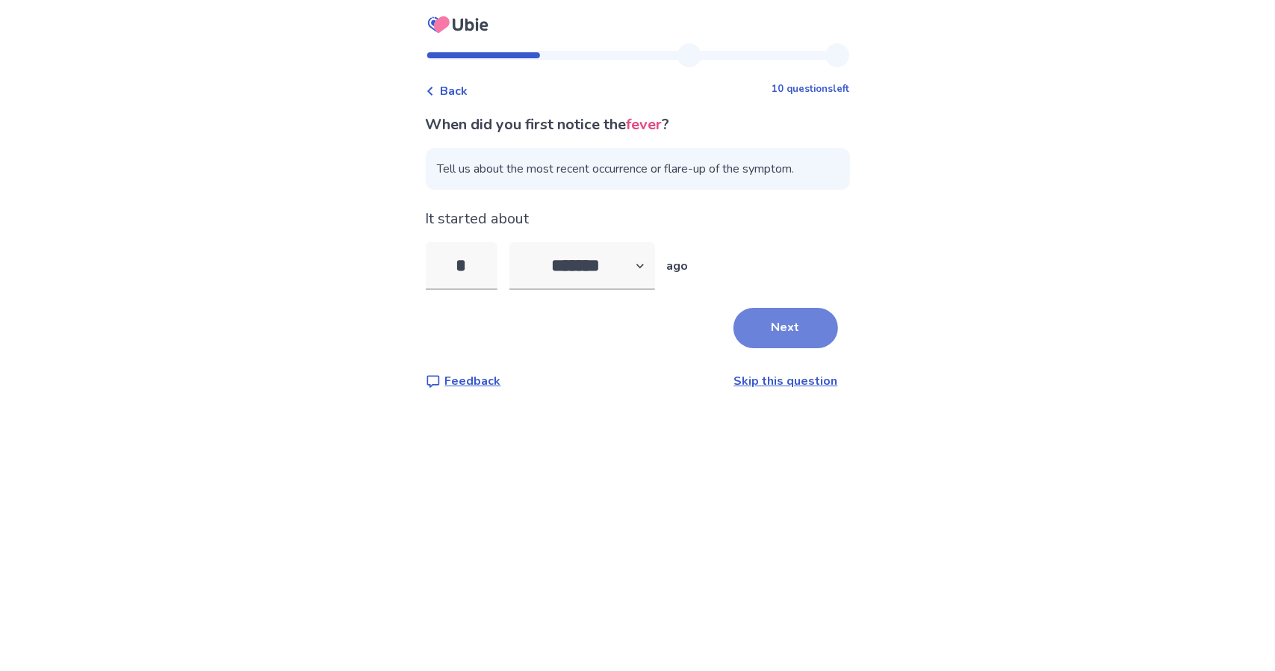
type input "*"
click at [762, 338] on button "Next" at bounding box center [786, 328] width 105 height 40
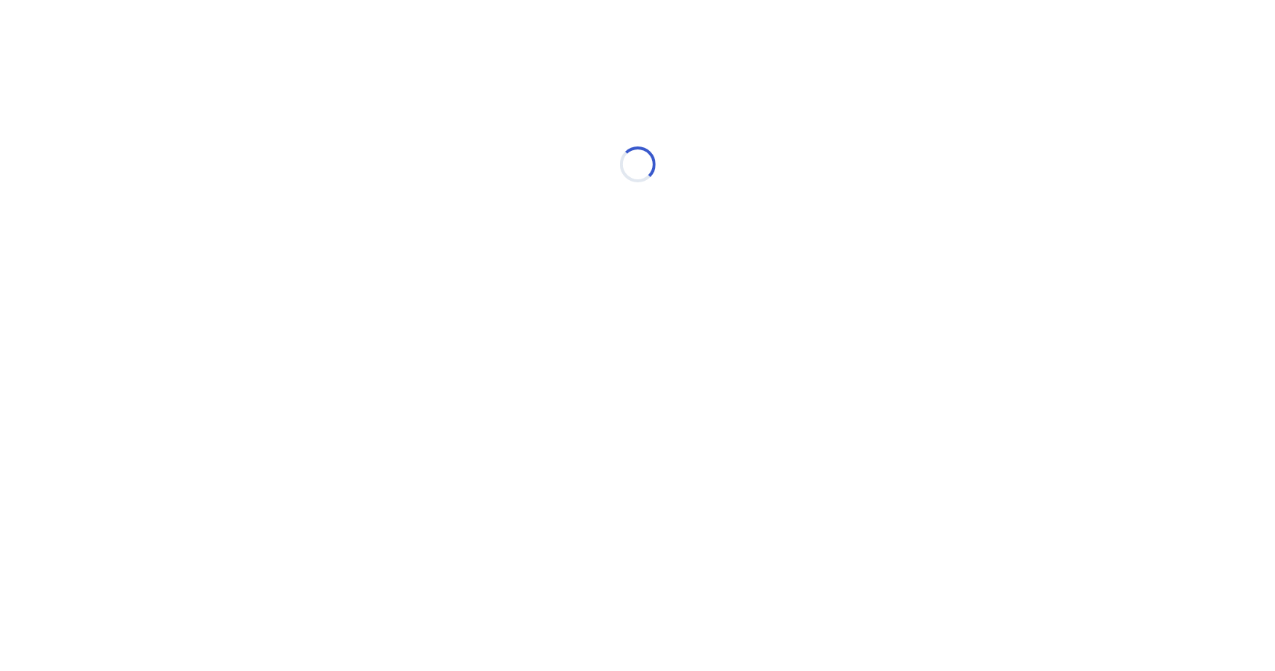
select select "*"
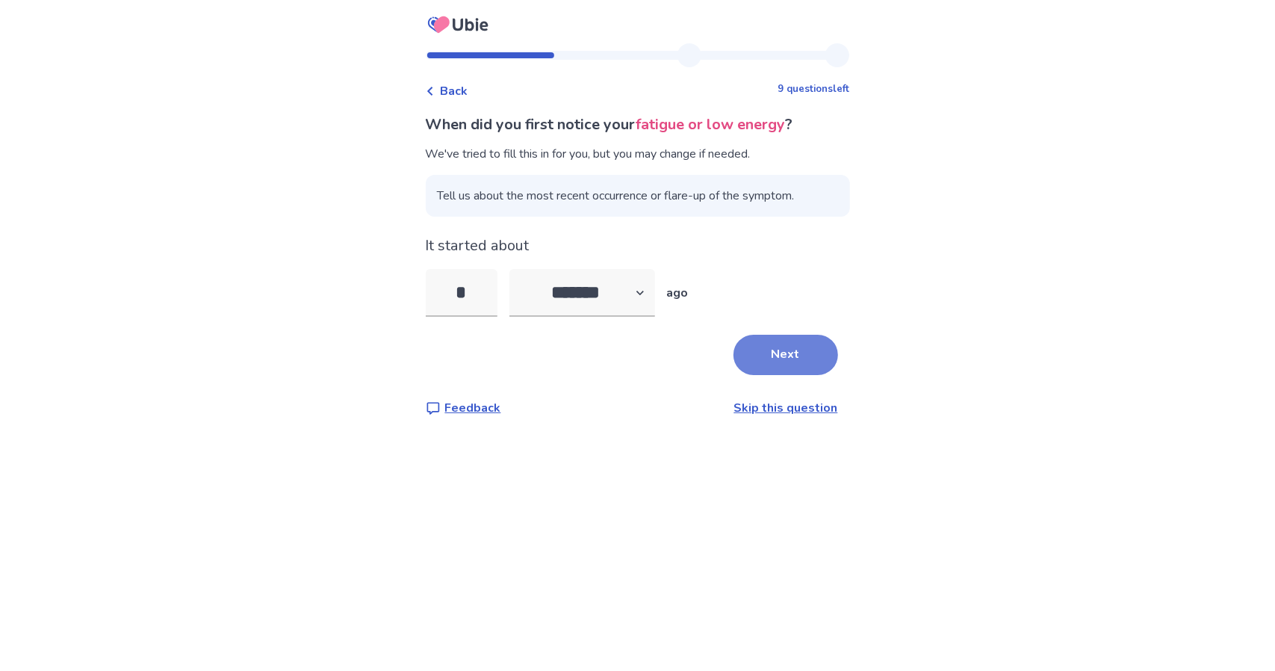
click at [791, 358] on button "Next" at bounding box center [786, 355] width 105 height 40
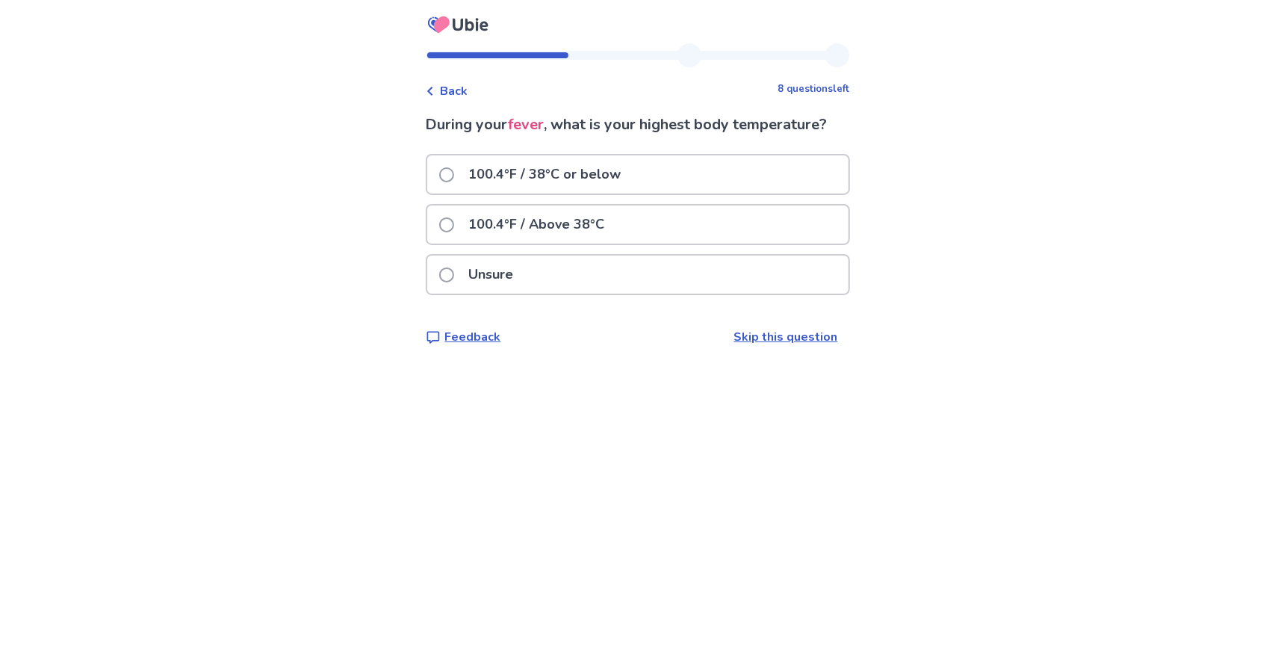
click at [458, 214] on label "100.4°F / Above 38°C" at bounding box center [526, 224] width 175 height 38
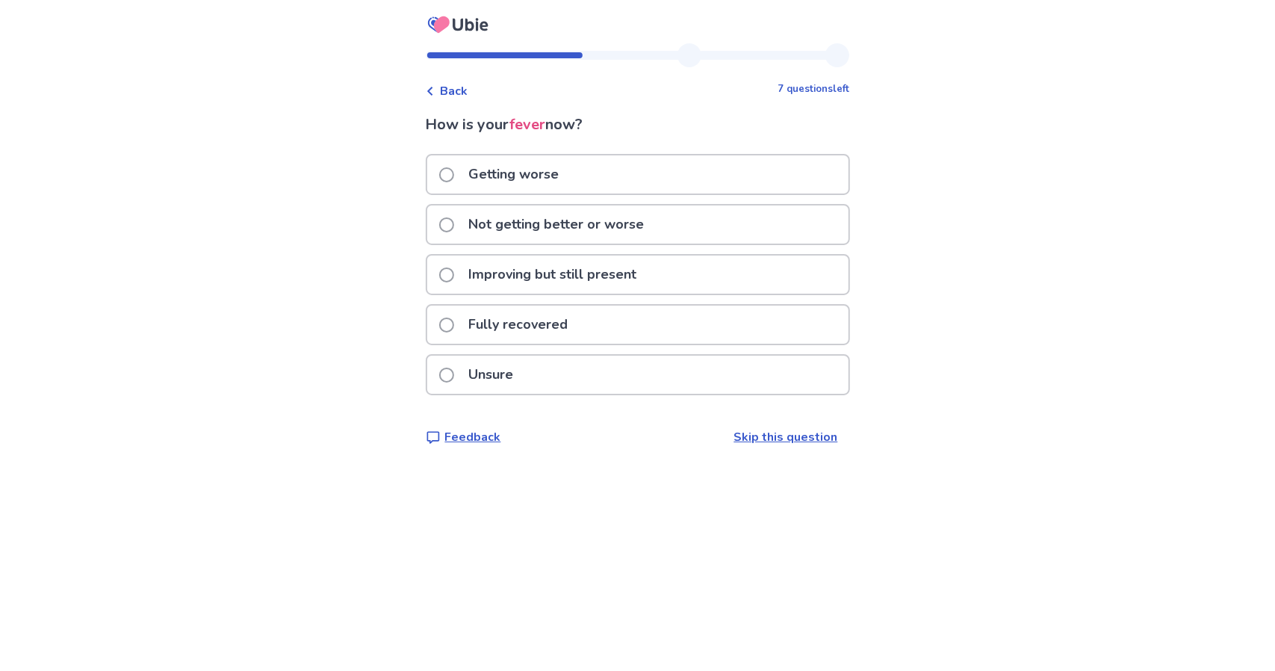
click at [450, 318] on label "Fully recovered" at bounding box center [508, 325] width 138 height 38
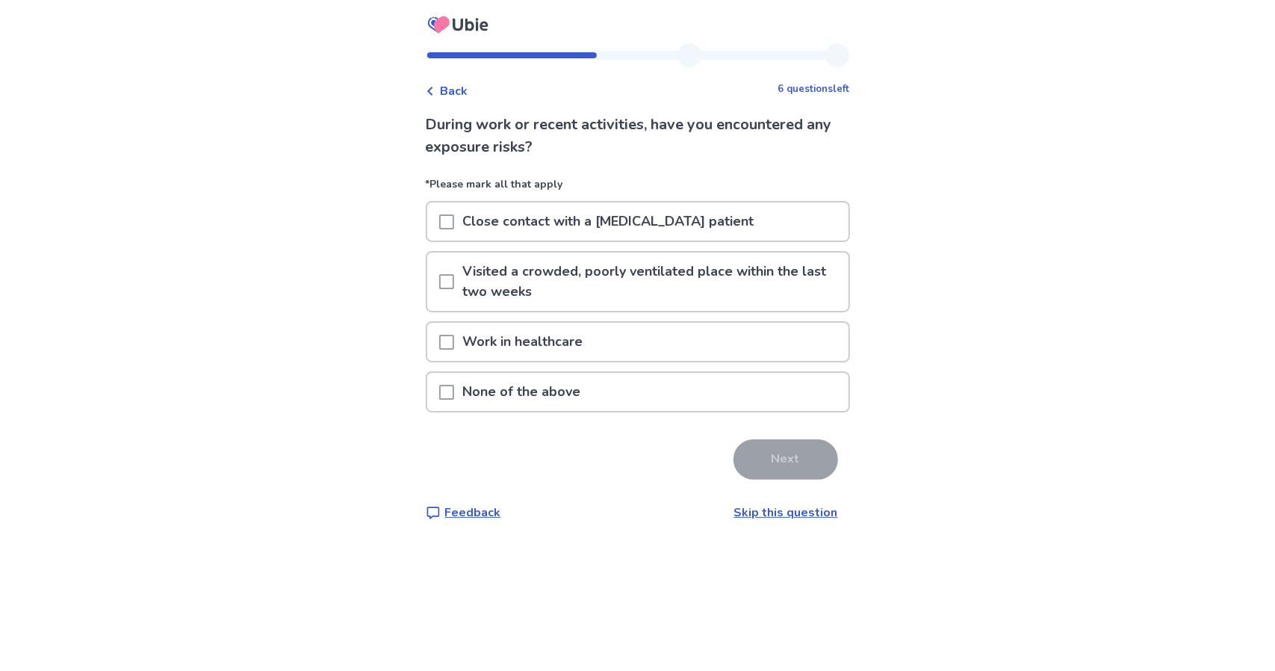
click at [453, 273] on div at bounding box center [446, 282] width 15 height 58
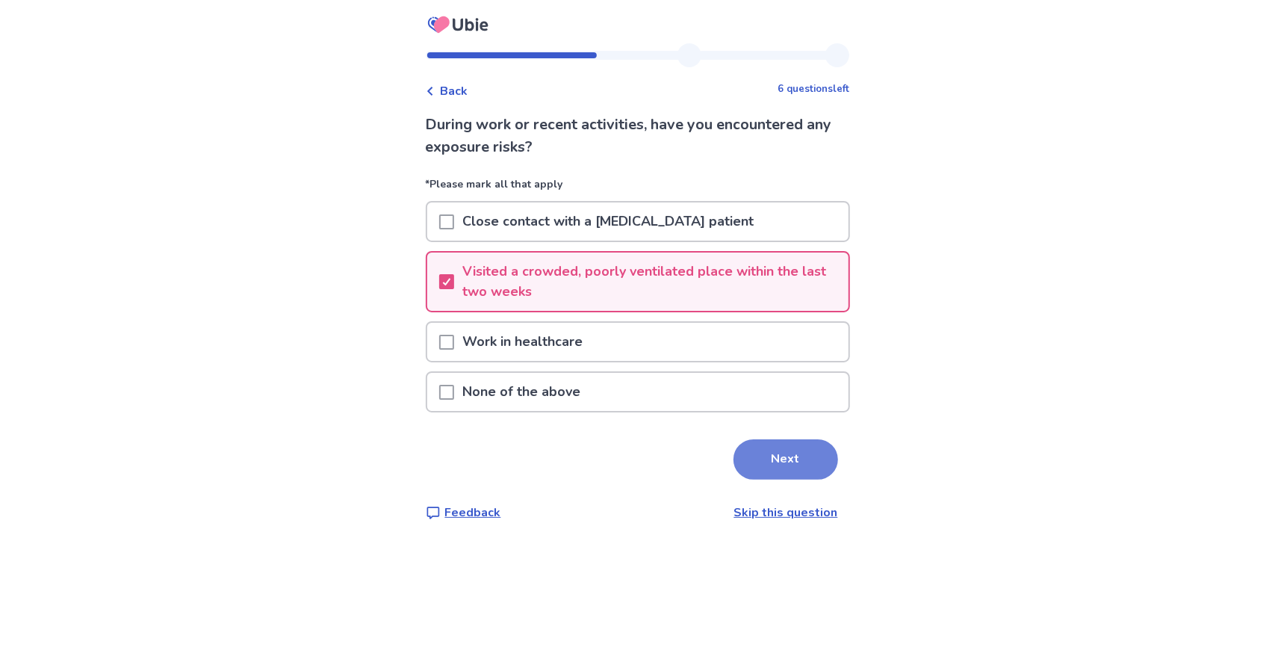
click at [783, 458] on button "Next" at bounding box center [786, 459] width 105 height 40
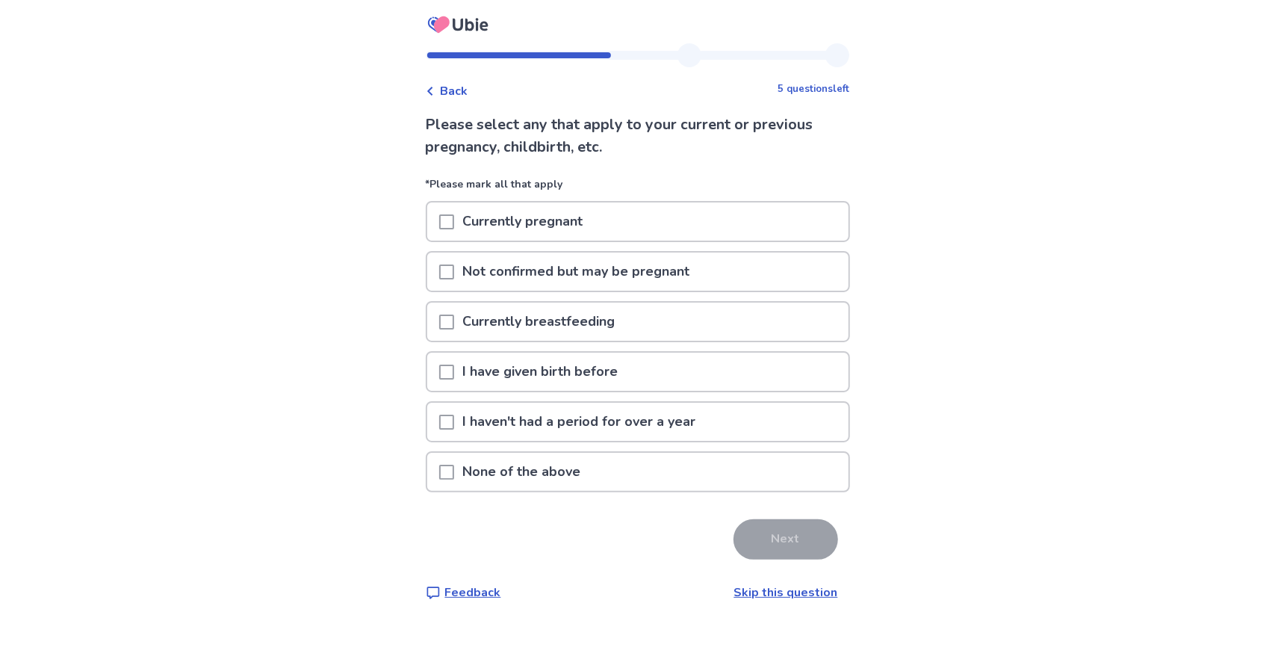
click at [454, 476] on span at bounding box center [446, 472] width 15 height 15
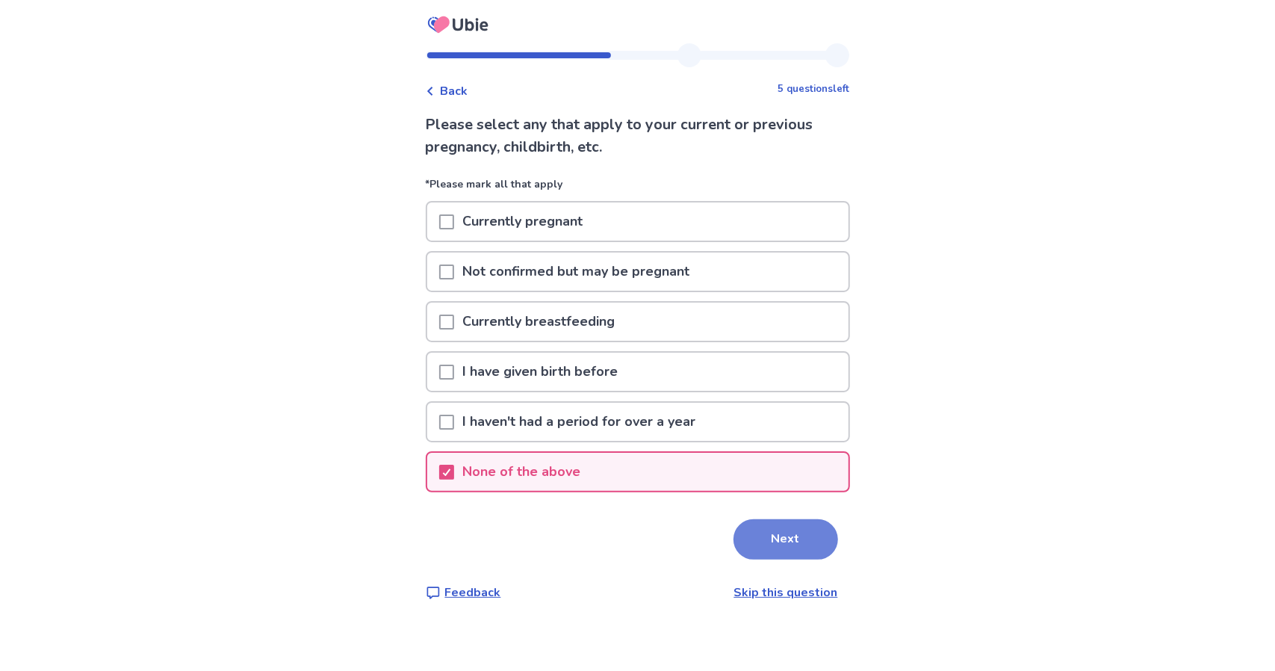
click at [756, 557] on button "Next" at bounding box center [786, 539] width 105 height 40
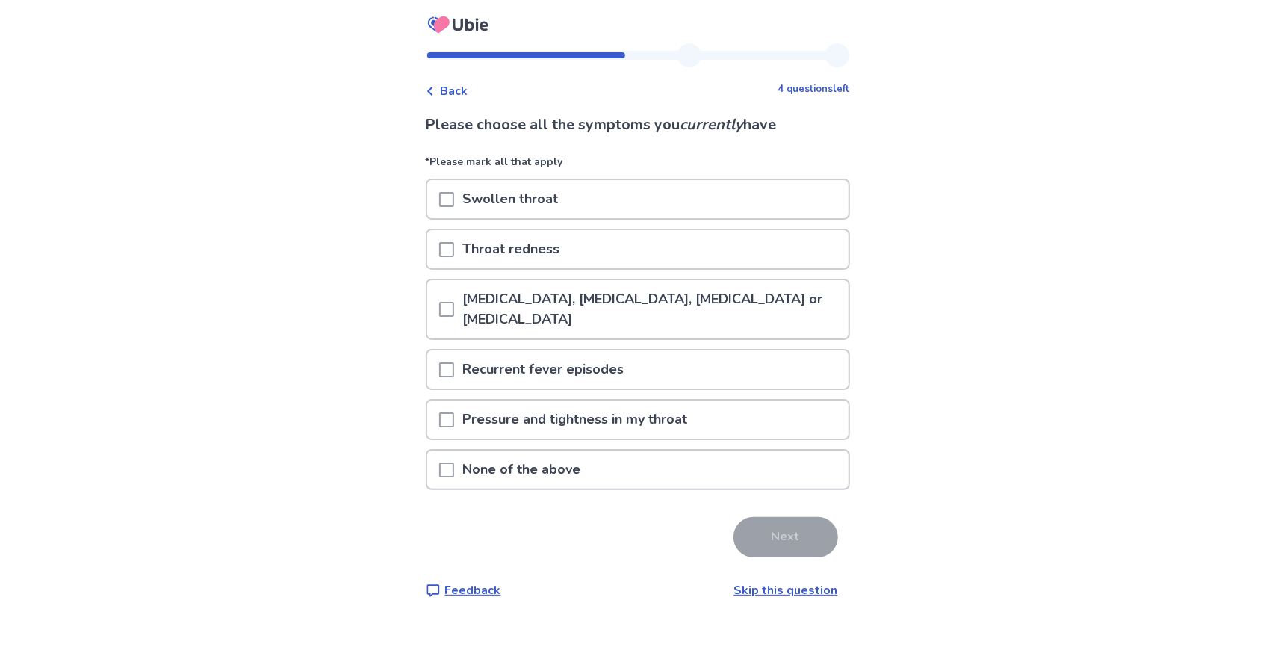
click at [490, 477] on p "None of the above" at bounding box center [522, 469] width 136 height 38
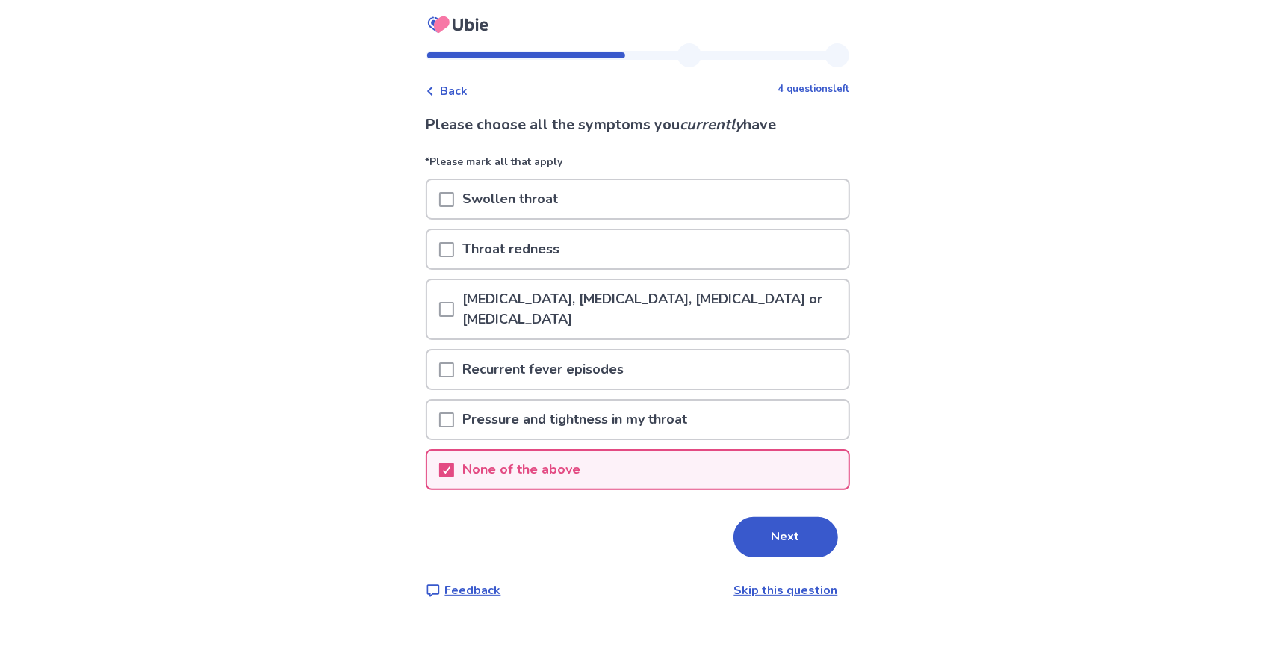
click at [772, 555] on button "Next" at bounding box center [786, 537] width 105 height 40
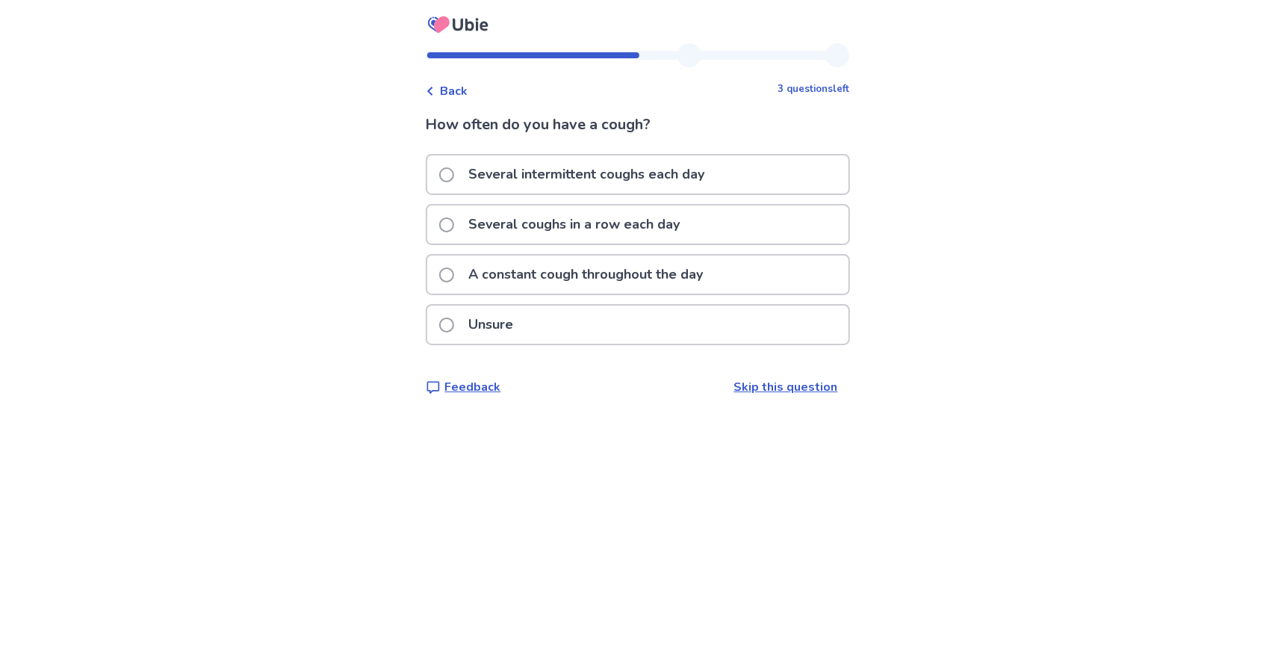
click at [514, 177] on p "Several intermittent coughs each day" at bounding box center [587, 174] width 254 height 38
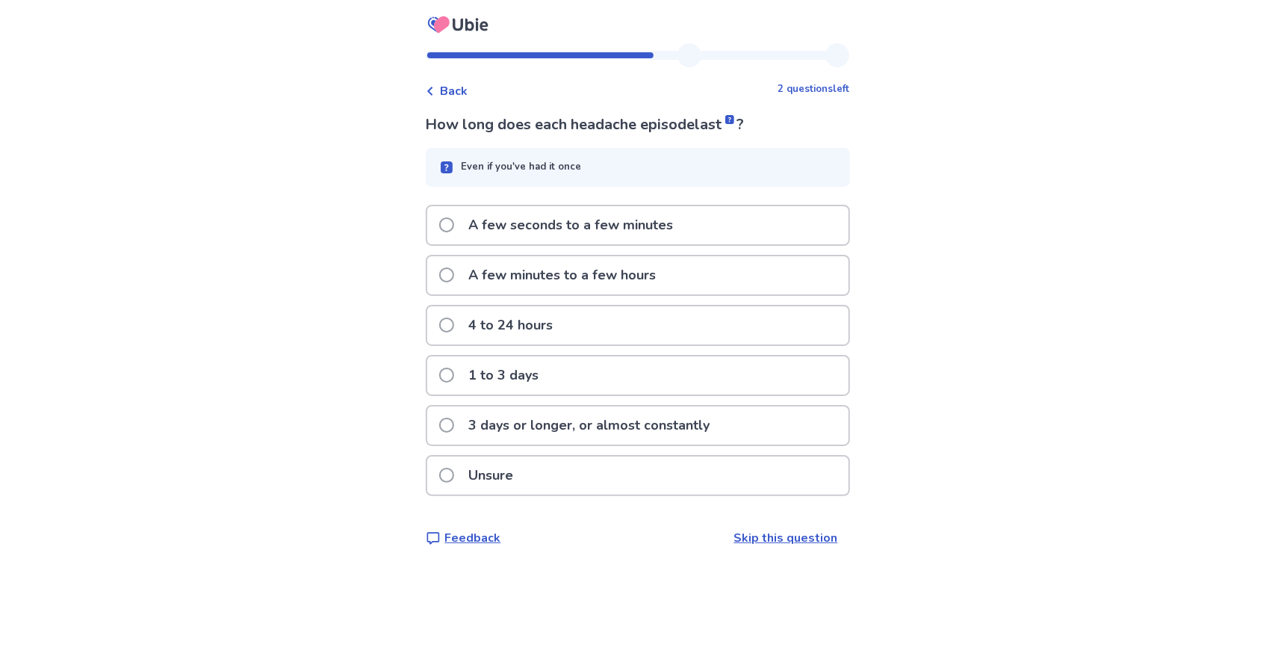
click at [582, 278] on p "A few minutes to a few hours" at bounding box center [562, 275] width 205 height 38
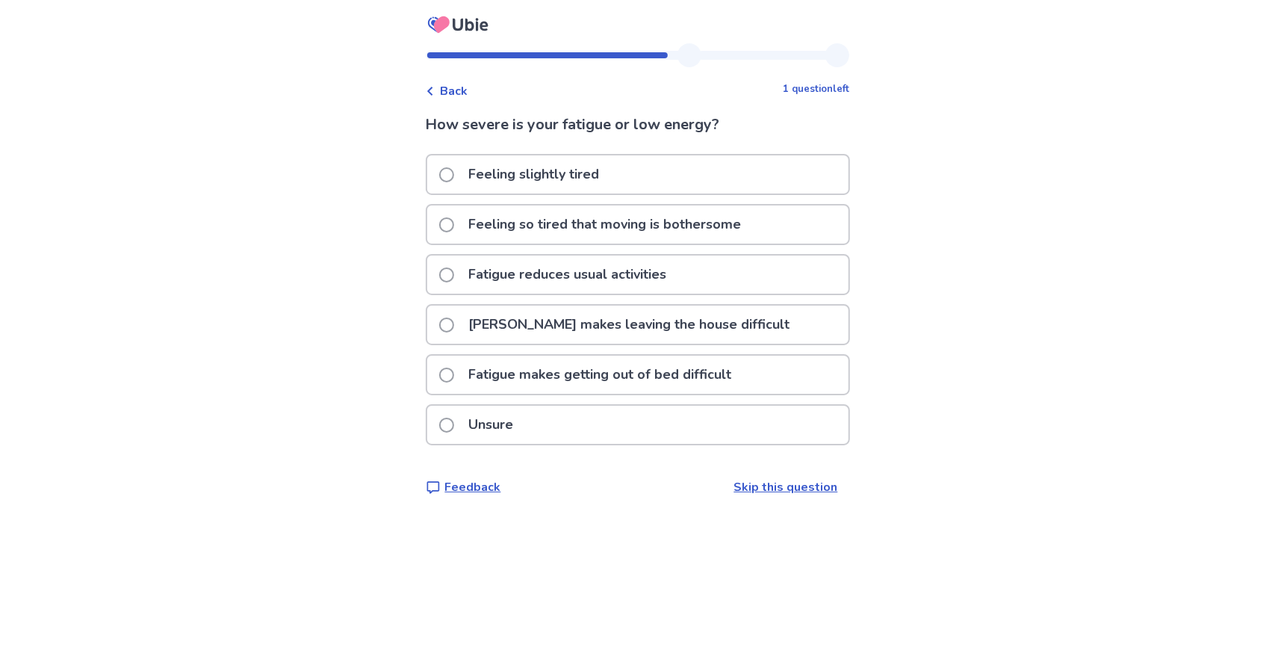
click at [606, 326] on p "Fatigue makes leaving the house difficult" at bounding box center [629, 325] width 339 height 38
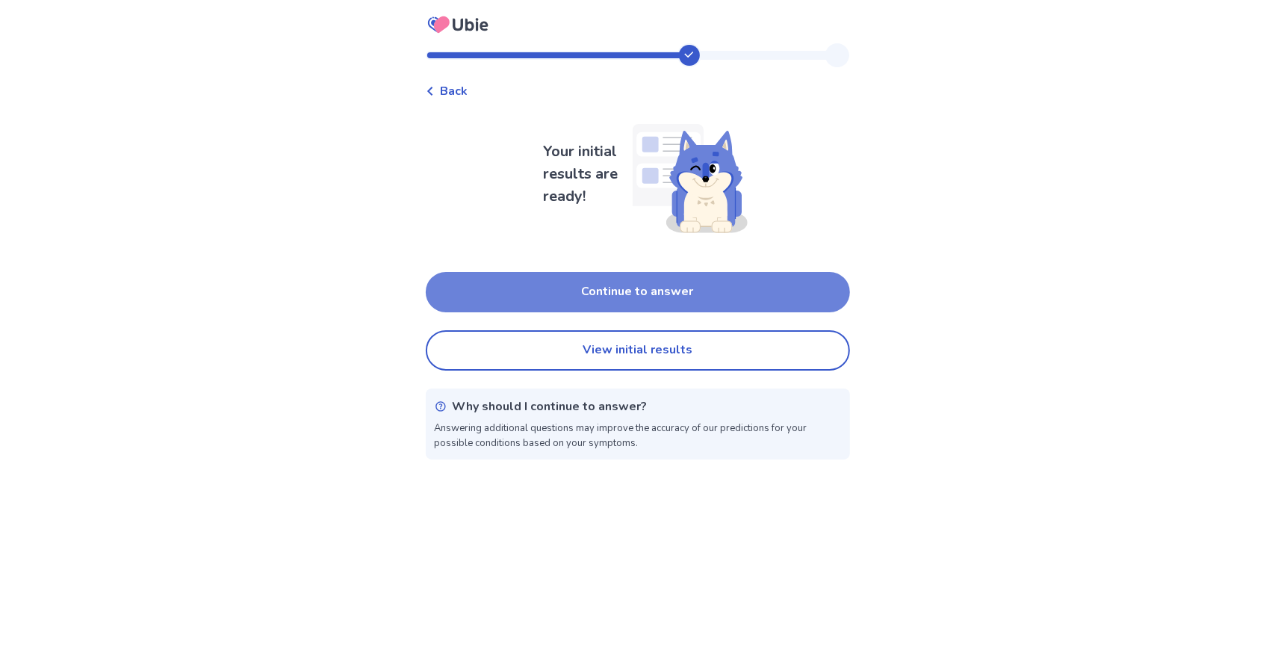
click at [616, 290] on button "Continue to answer" at bounding box center [638, 292] width 424 height 40
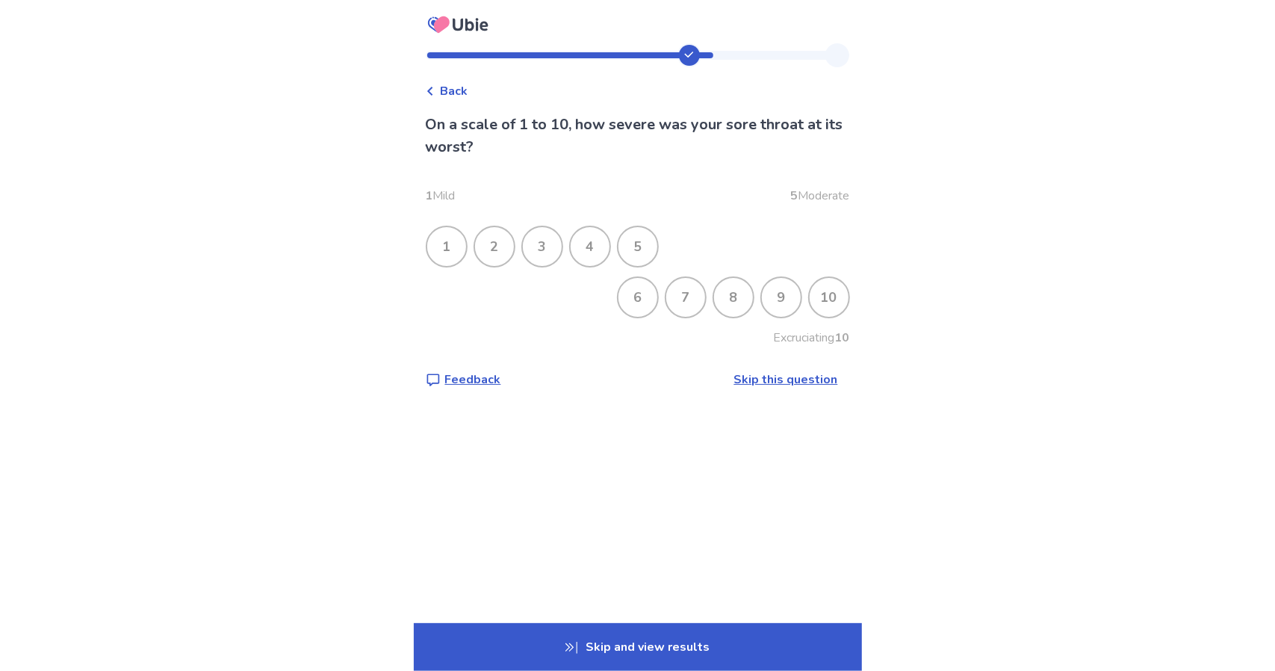
click at [623, 248] on div "1 2 3 4 5" at bounding box center [638, 247] width 424 height 42
click at [610, 250] on div "4" at bounding box center [590, 246] width 39 height 39
click at [775, 294] on div "9" at bounding box center [781, 297] width 39 height 39
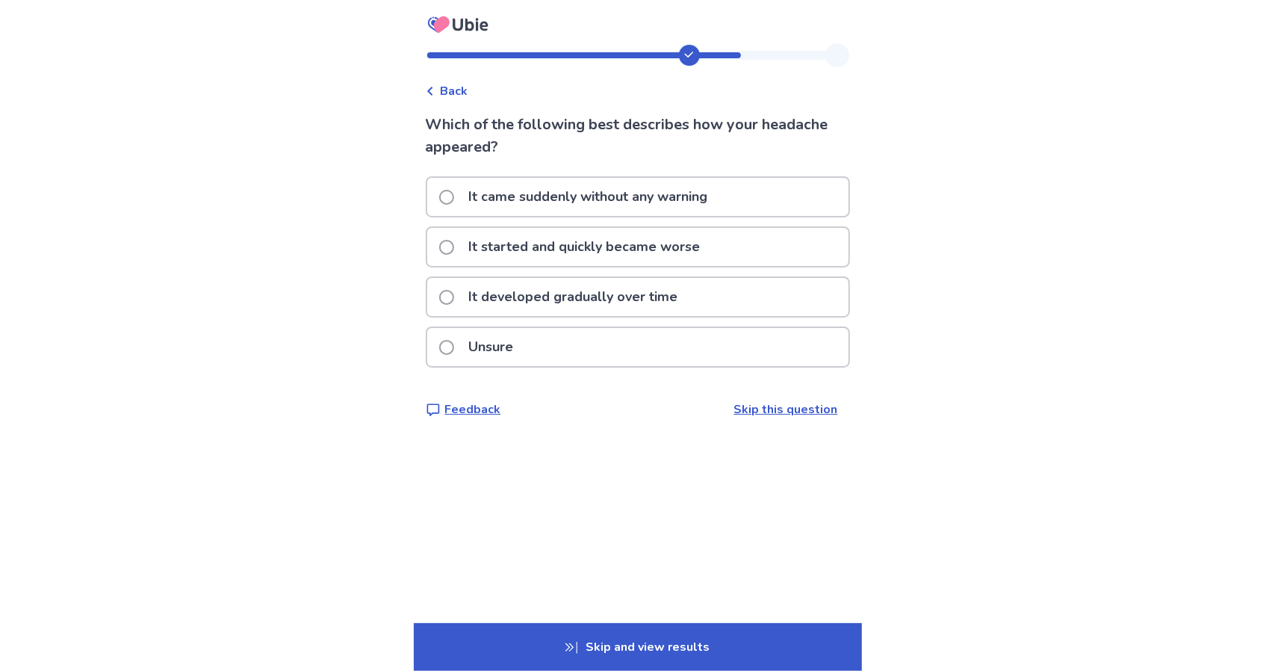
click at [473, 244] on p "It started and quickly became worse" at bounding box center [585, 247] width 250 height 38
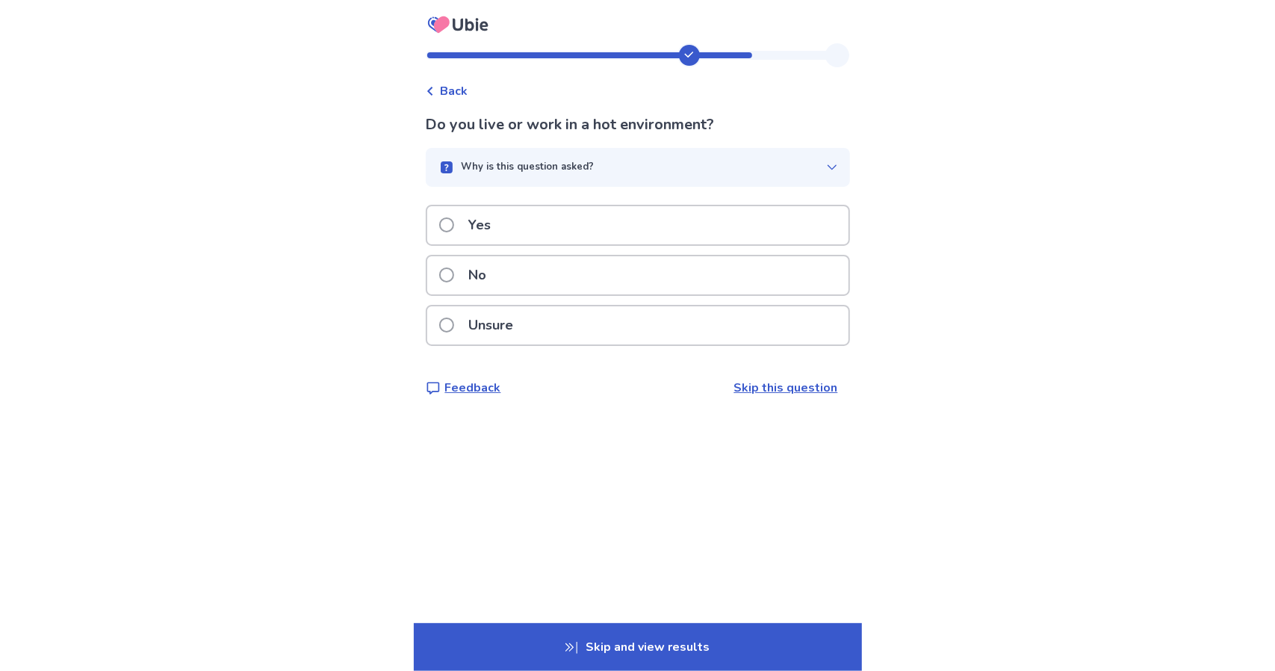
click at [480, 235] on p "Yes" at bounding box center [480, 225] width 40 height 38
click at [492, 273] on p "No" at bounding box center [478, 275] width 36 height 38
click at [476, 323] on p "Unsure" at bounding box center [491, 325] width 63 height 38
click at [509, 276] on div "No" at bounding box center [637, 275] width 421 height 38
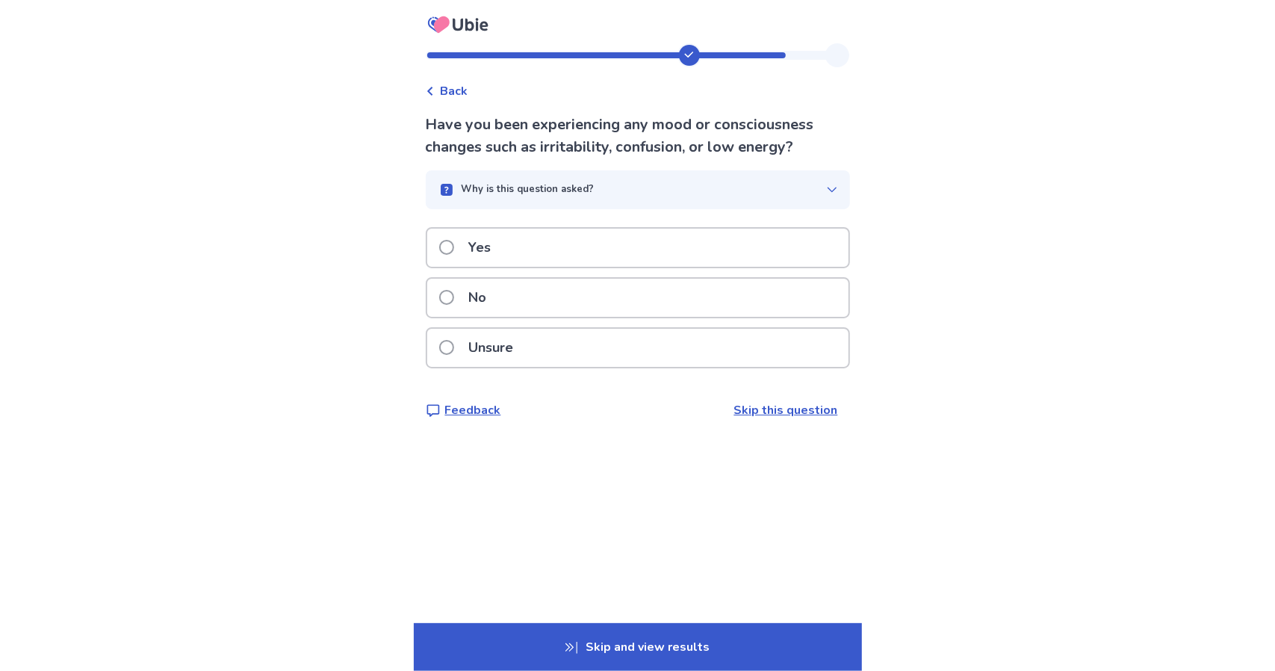
click at [492, 252] on p "Yes" at bounding box center [480, 248] width 40 height 38
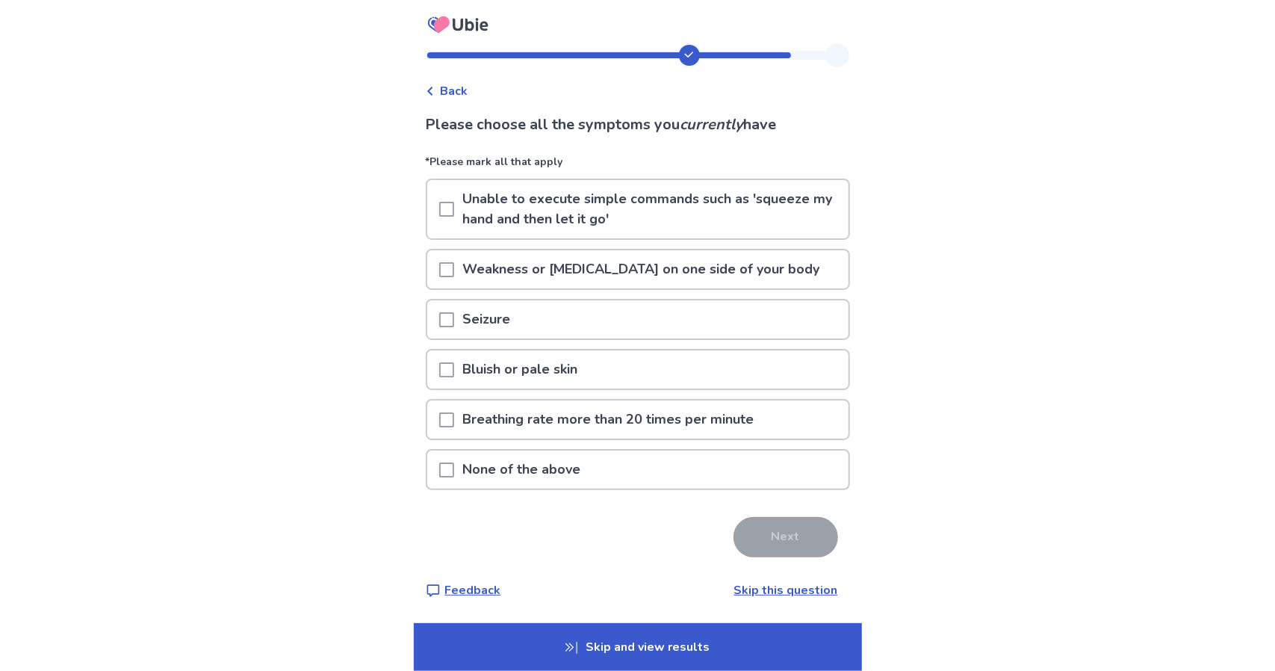
click at [498, 471] on p "None of the above" at bounding box center [522, 469] width 136 height 38
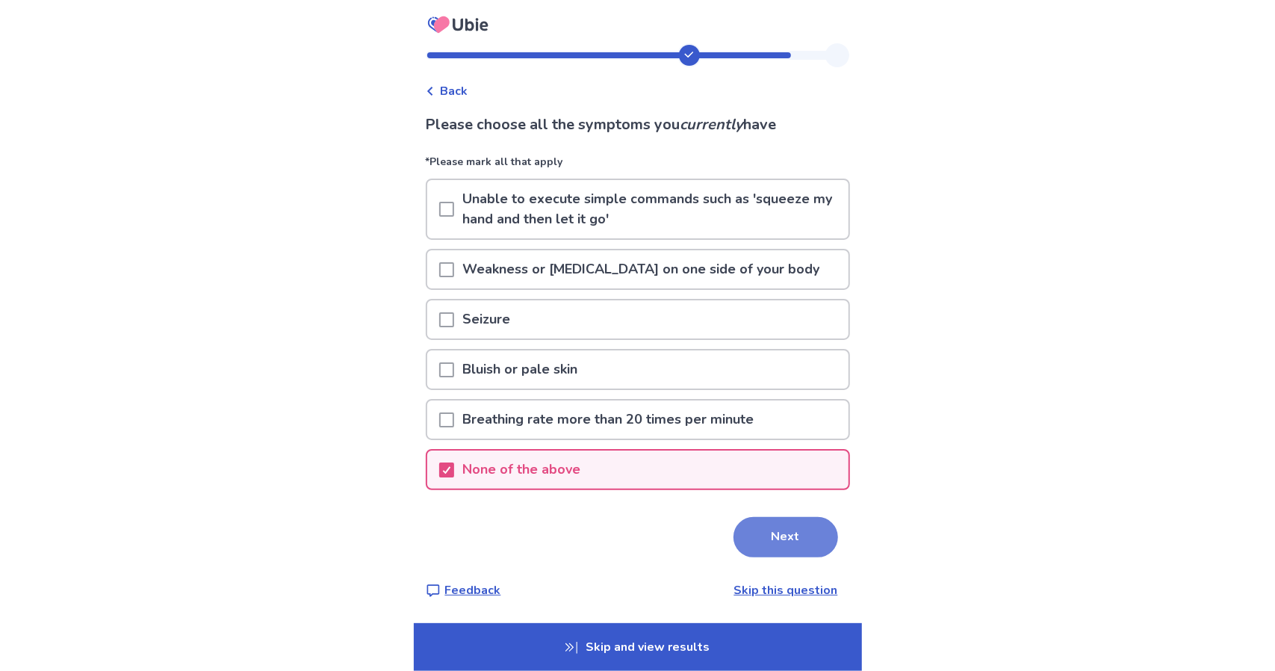
click at [763, 546] on button "Next" at bounding box center [786, 537] width 105 height 40
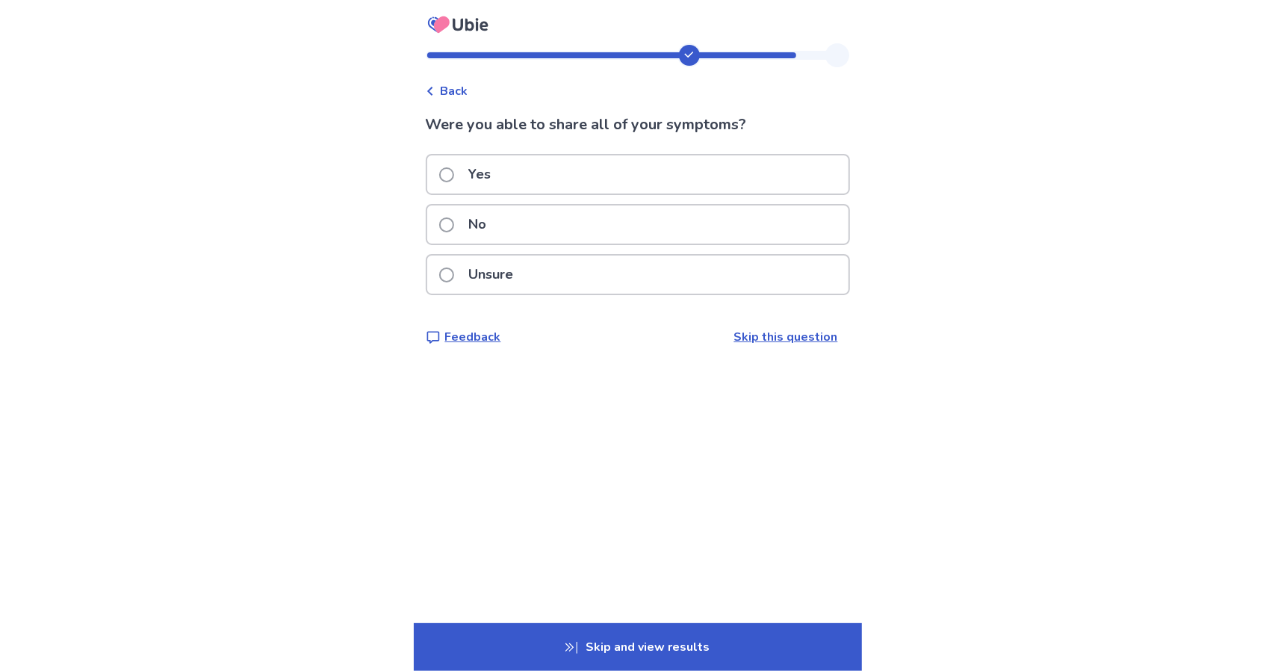
click at [499, 186] on p "Yes" at bounding box center [480, 174] width 40 height 38
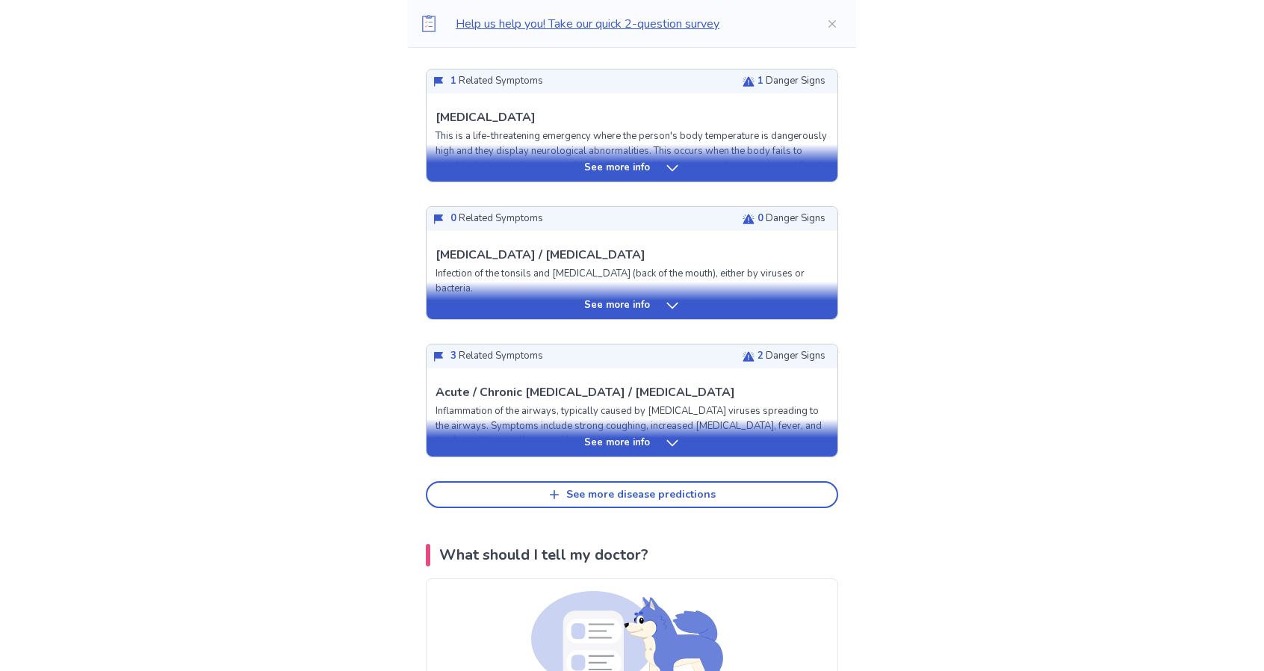
scroll to position [598, 0]
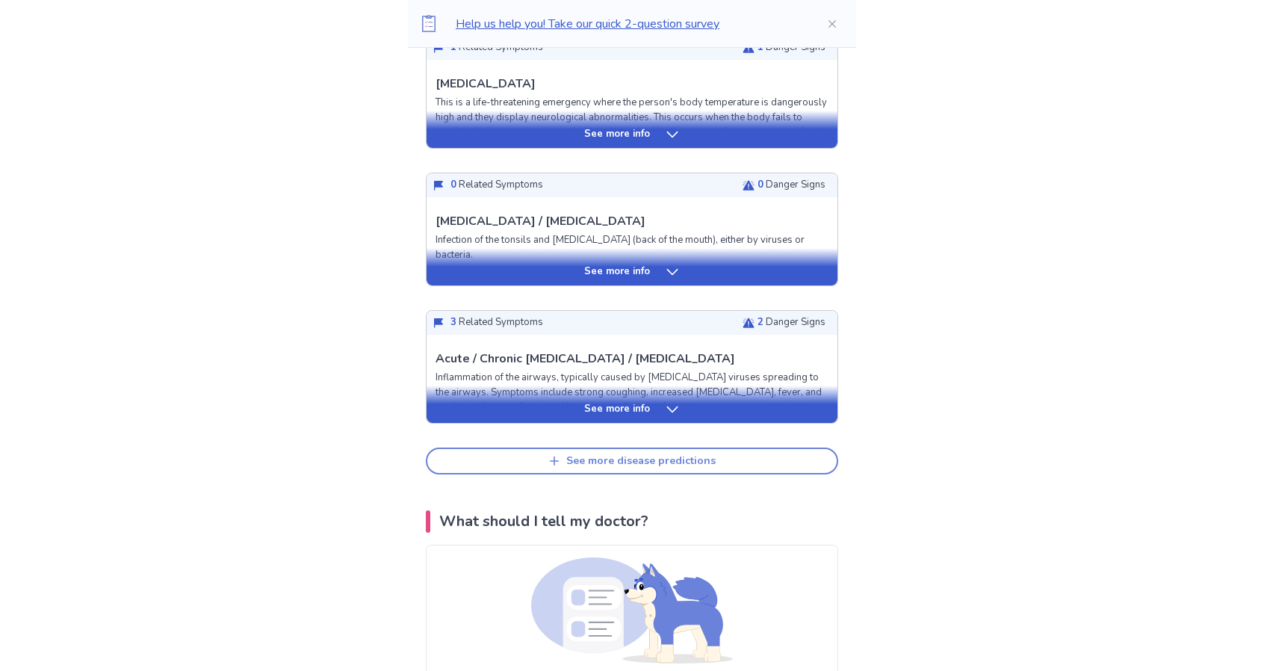
click at [653, 455] on div "See more disease predictions" at bounding box center [640, 461] width 149 height 13
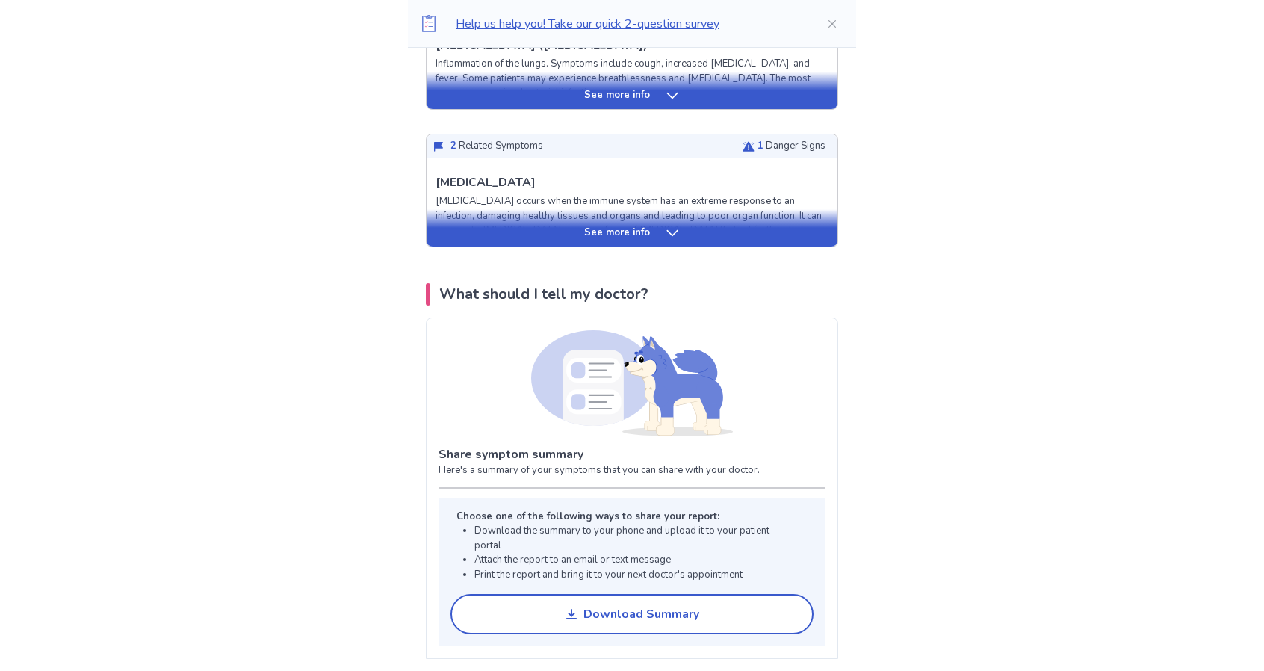
scroll to position [1195, 0]
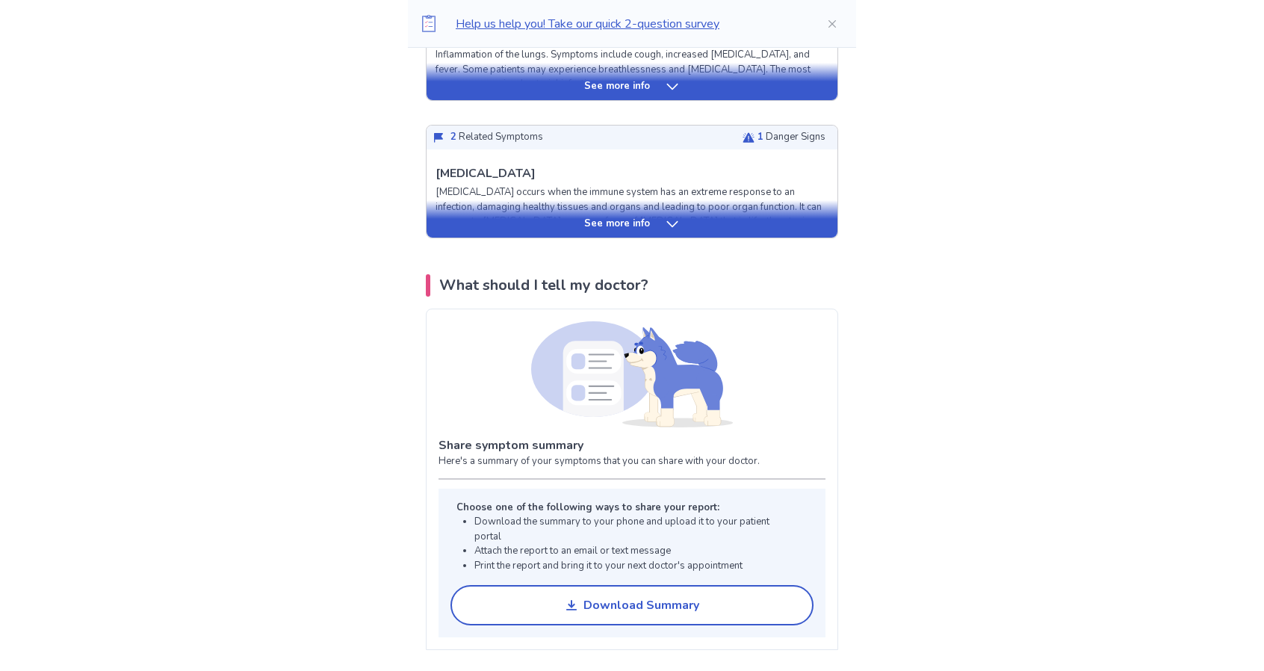
click at [743, 132] on icon at bounding box center [749, 137] width 12 height 10
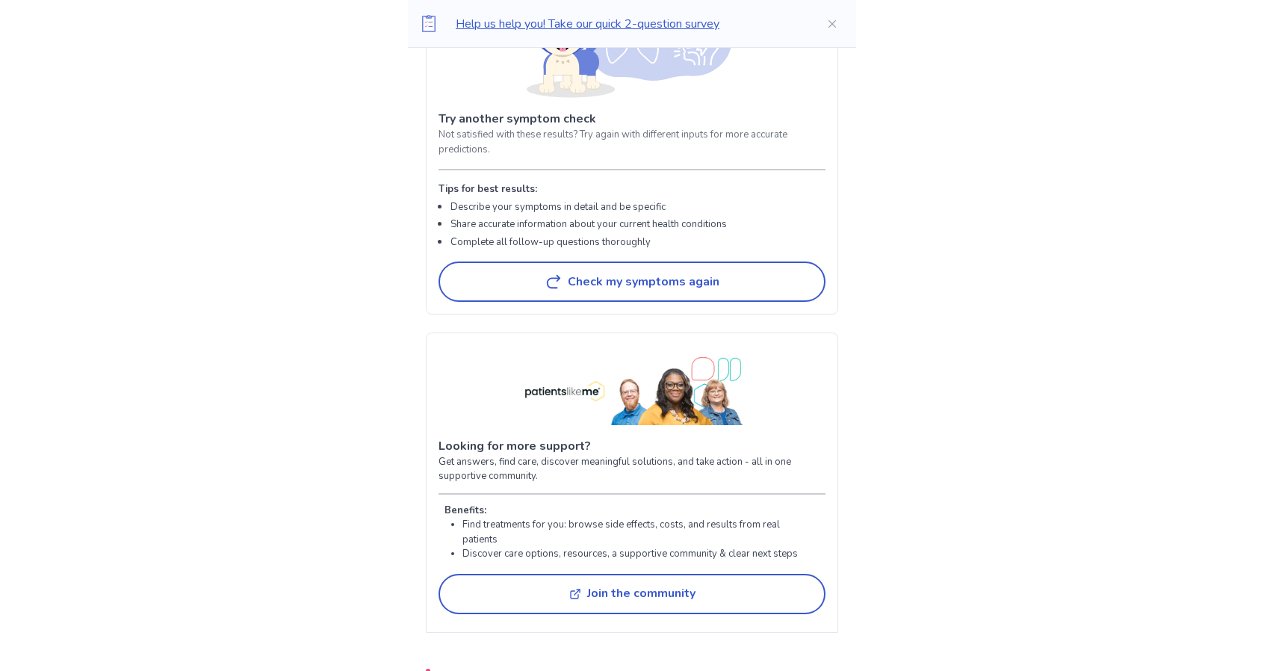
scroll to position [2913, 0]
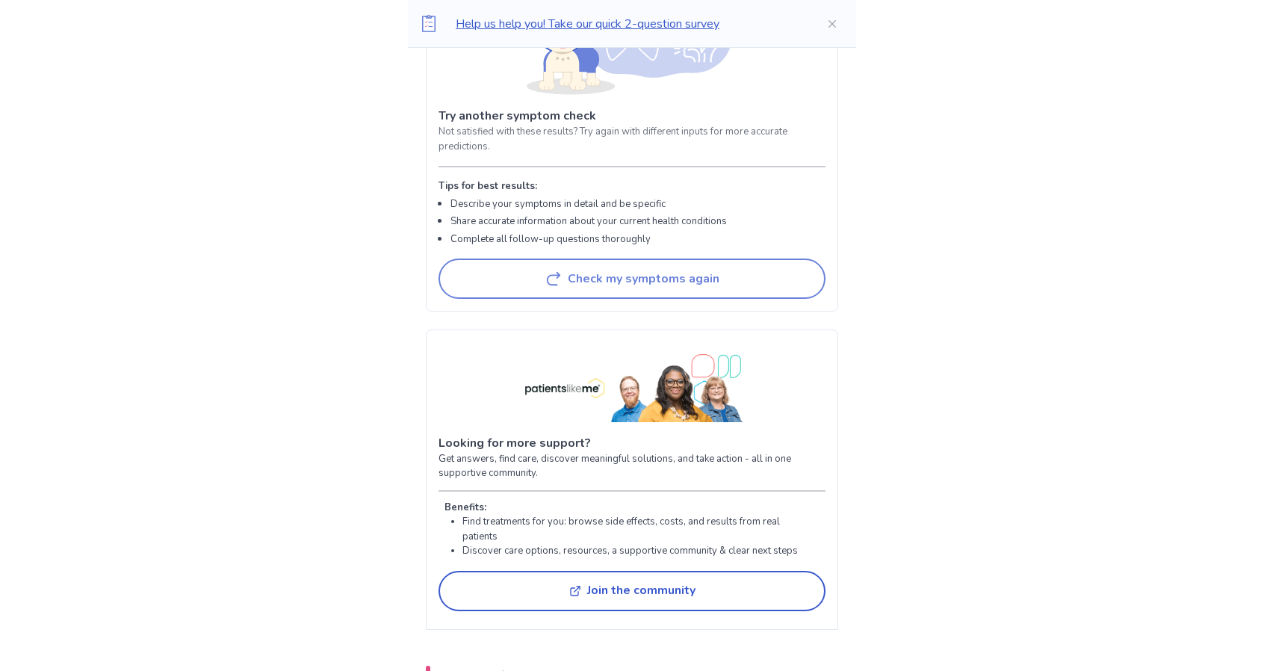
click at [586, 258] on button "Check my symptoms again" at bounding box center [632, 278] width 387 height 40
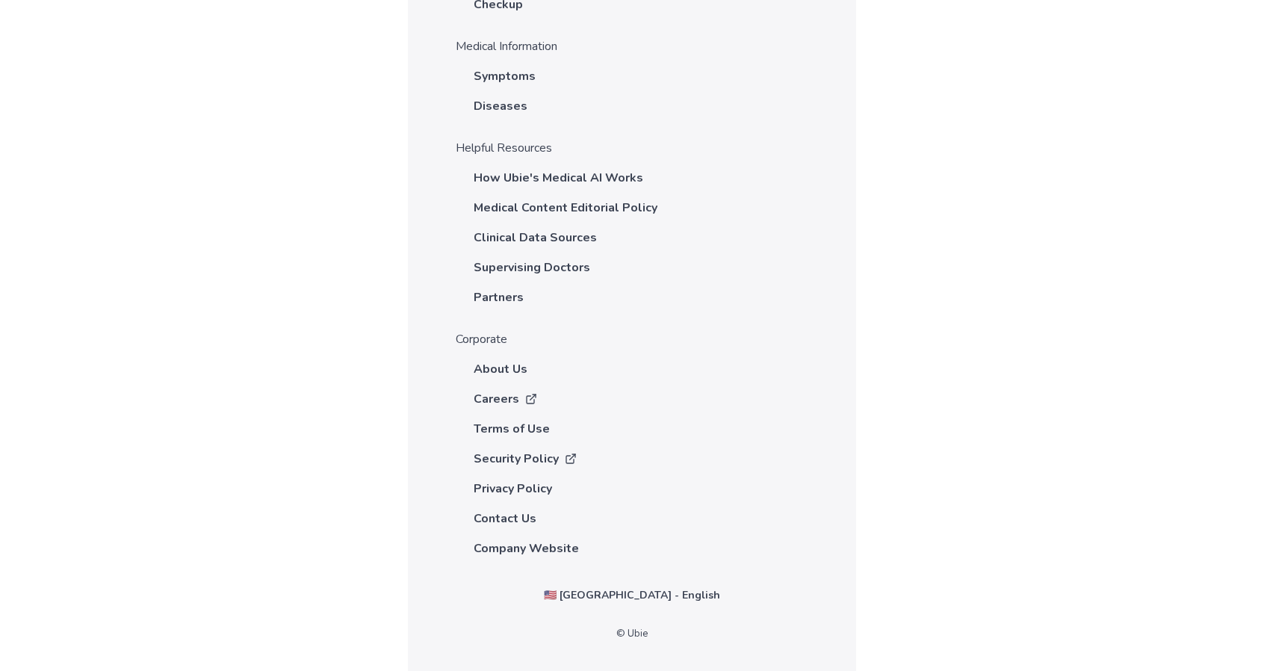
scroll to position [678, 0]
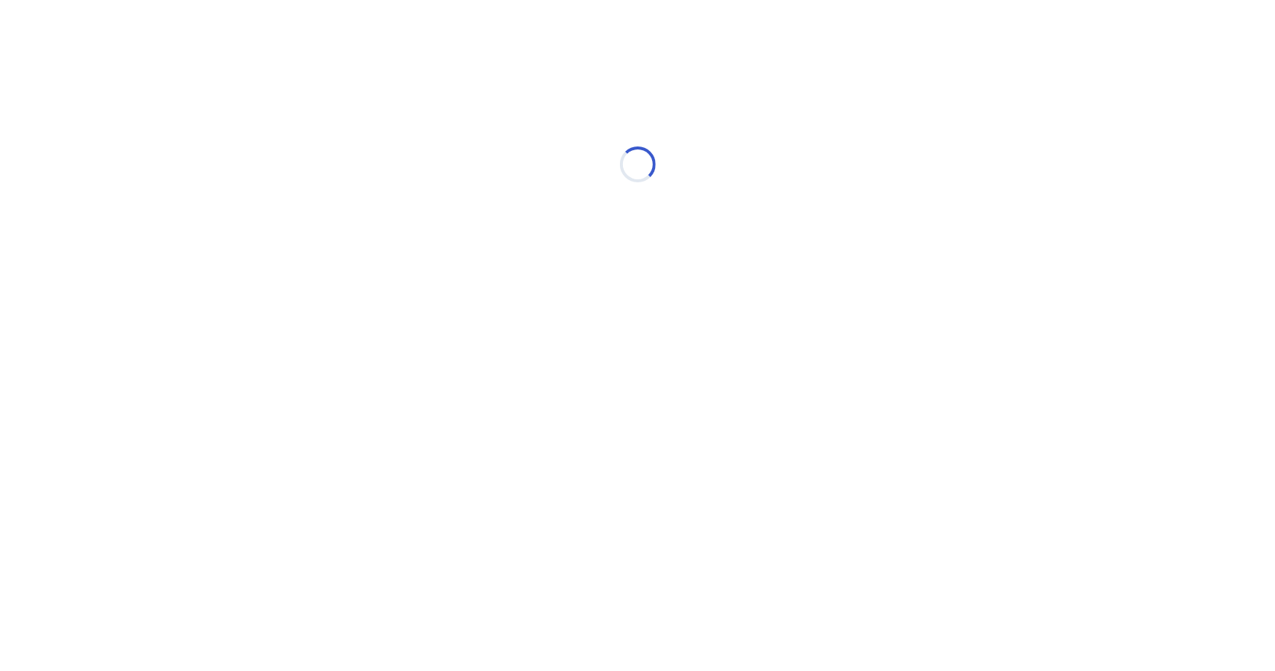
select select "*"
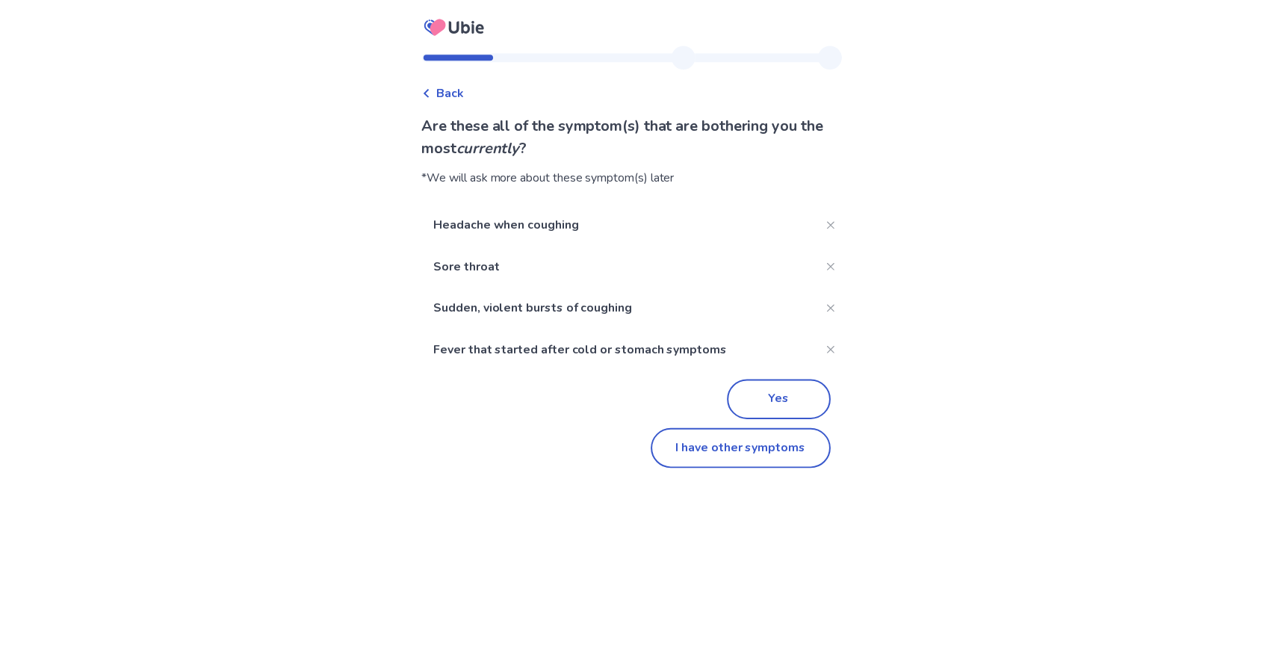
scroll to position [169, 0]
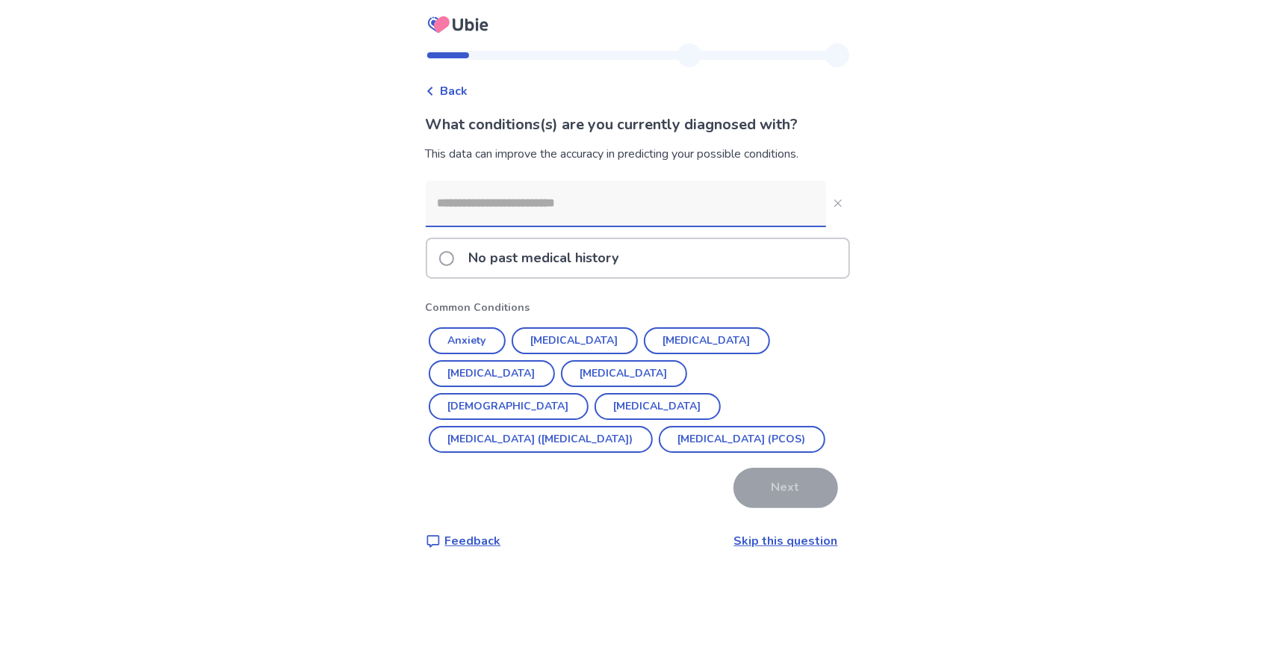
click at [820, 542] on link "Skip this question" at bounding box center [786, 541] width 104 height 16
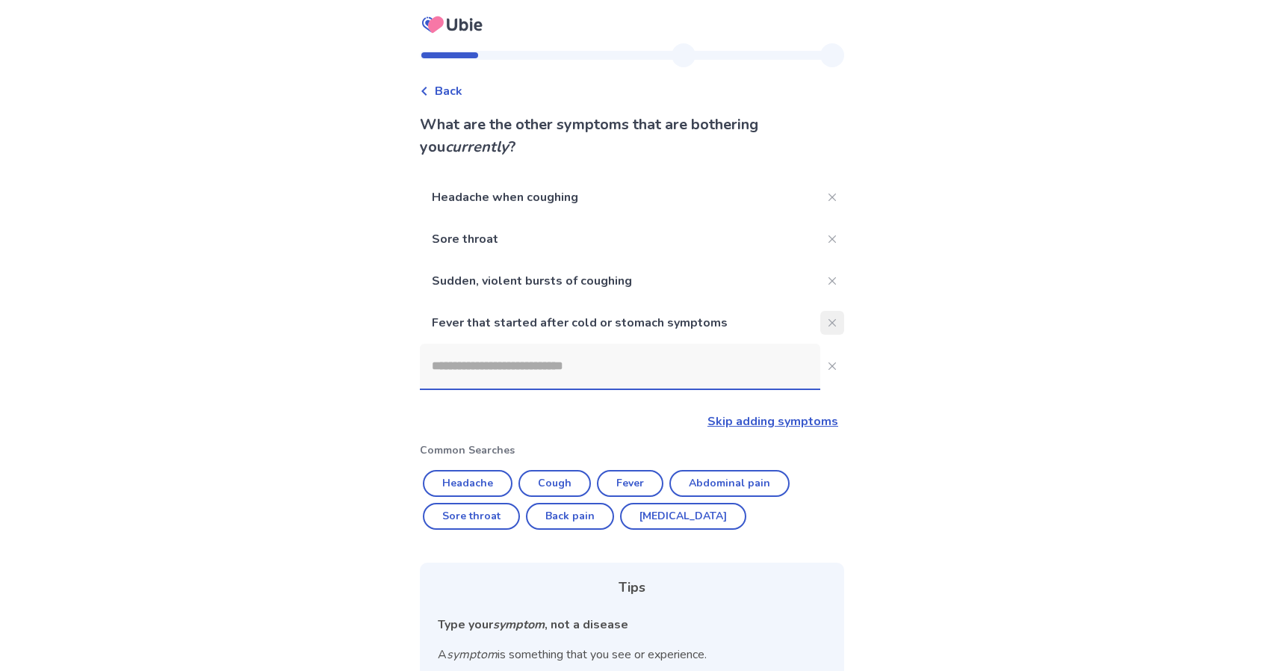
click at [828, 323] on icon "Close" at bounding box center [831, 322] width 7 height 7
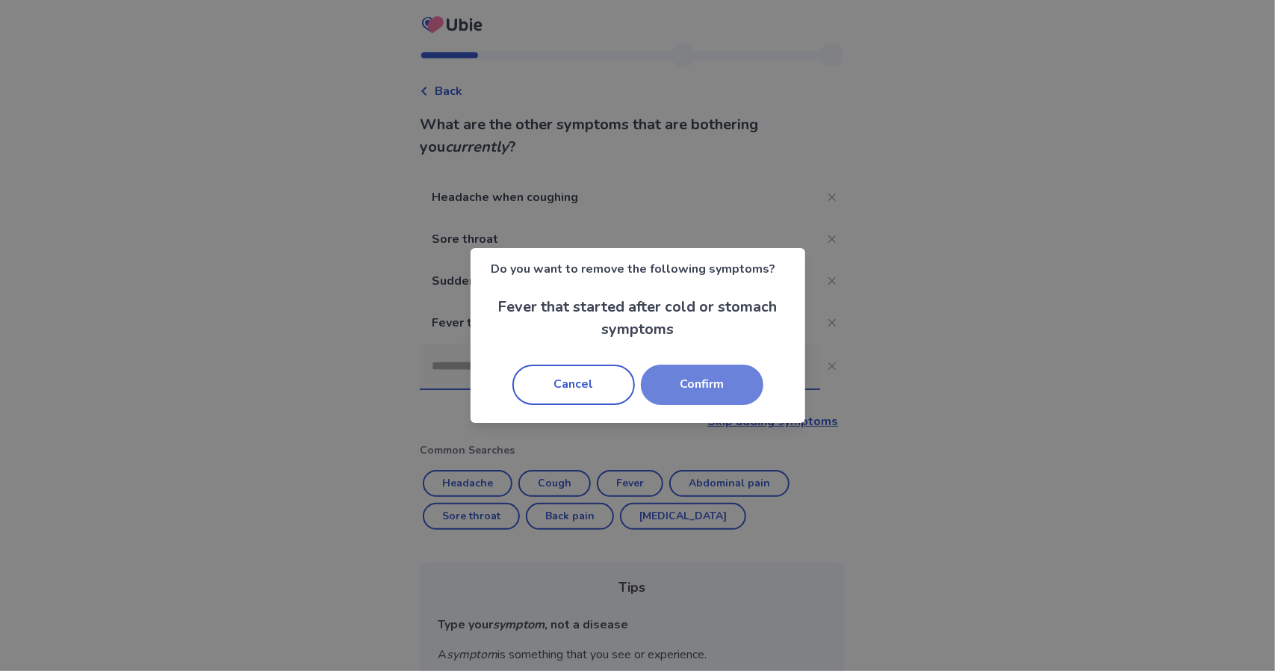
click at [689, 389] on button "Confirm" at bounding box center [702, 385] width 123 height 40
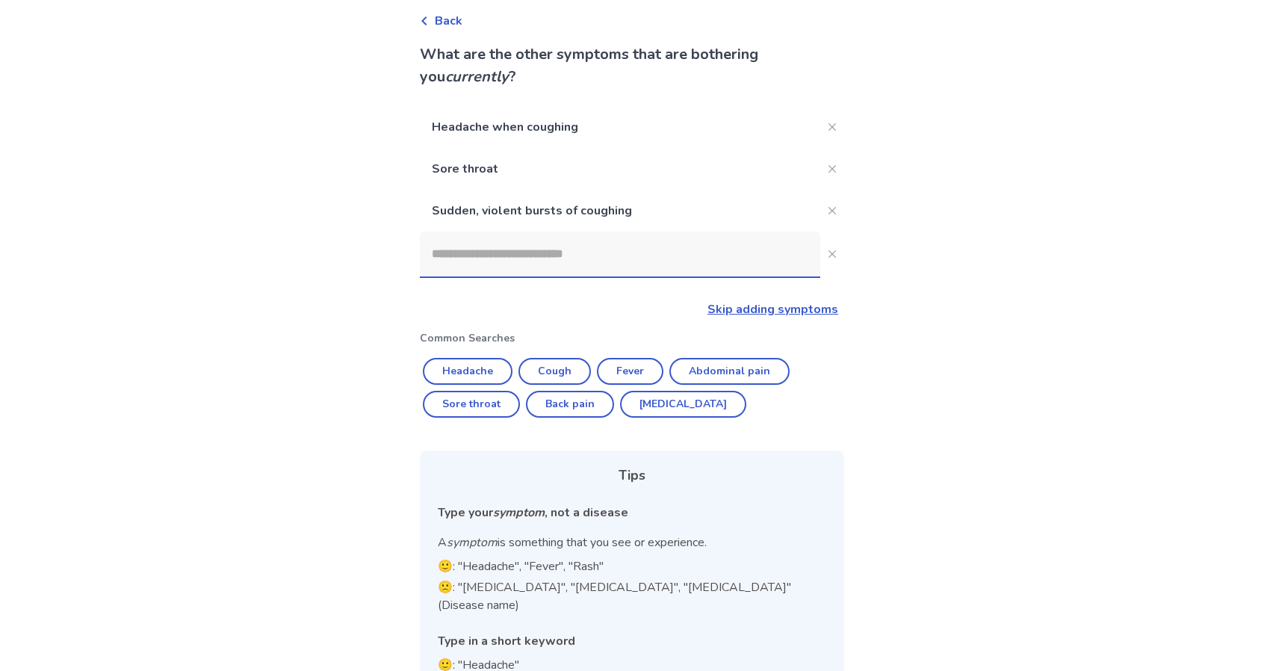
scroll to position [75, 0]
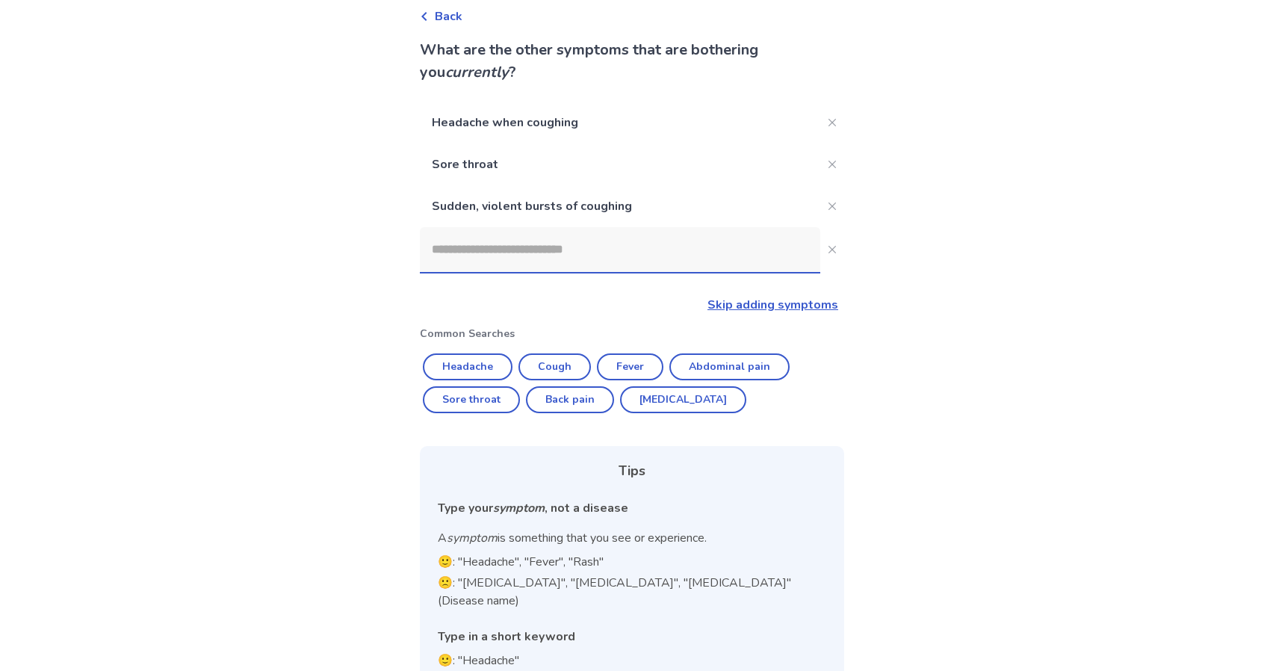
click at [692, 205] on p "Sudden, violent bursts of coughing" at bounding box center [620, 206] width 400 height 42
click at [633, 209] on p "Sudden, violent bursts of coughing" at bounding box center [620, 206] width 400 height 42
click at [820, 208] on button "Close" at bounding box center [832, 206] width 24 height 24
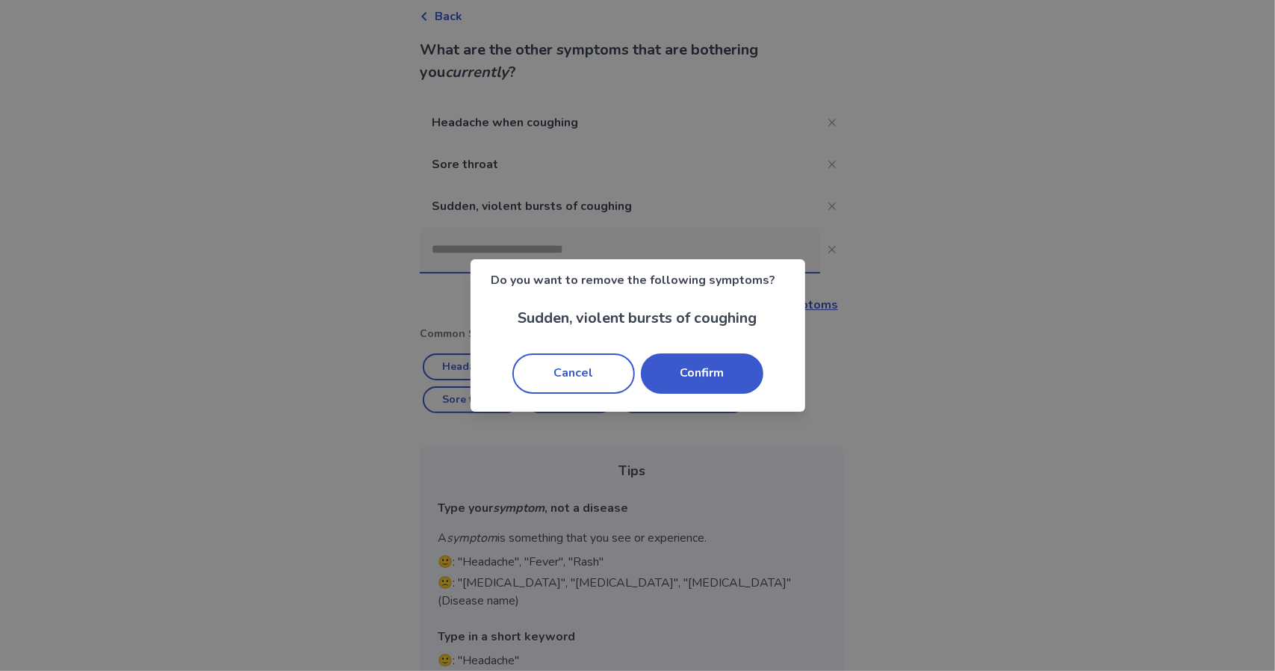
click at [690, 374] on button "Confirm" at bounding box center [702, 373] width 123 height 40
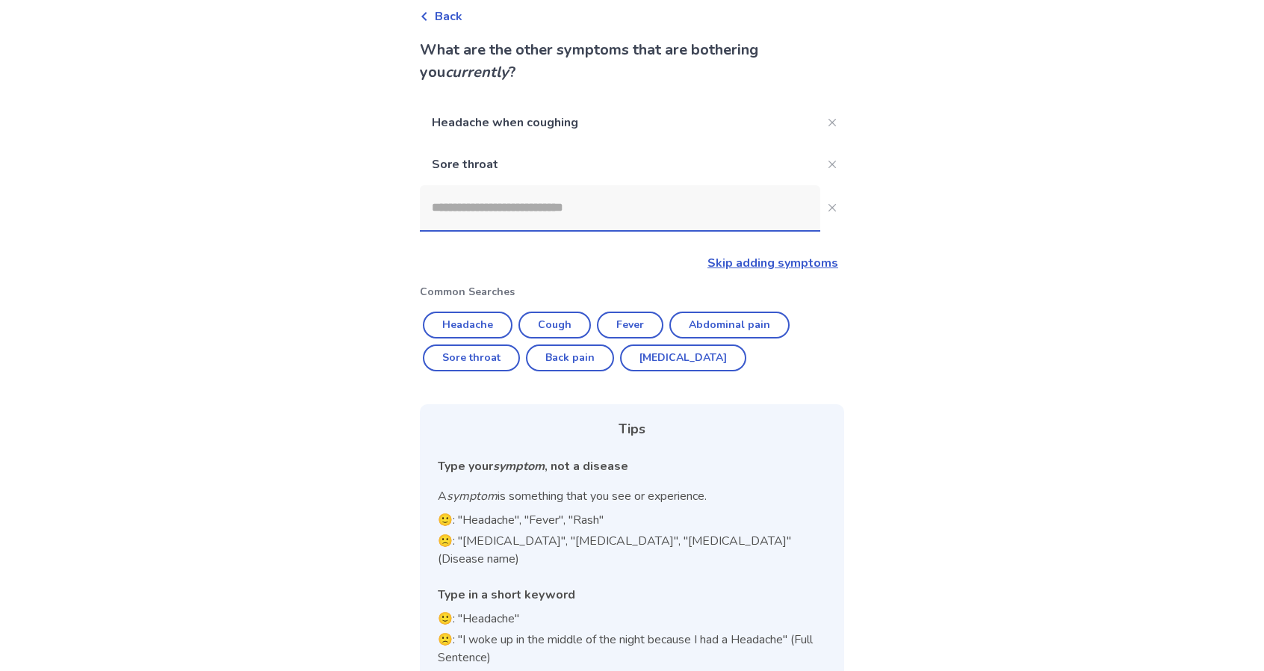
scroll to position [85, 0]
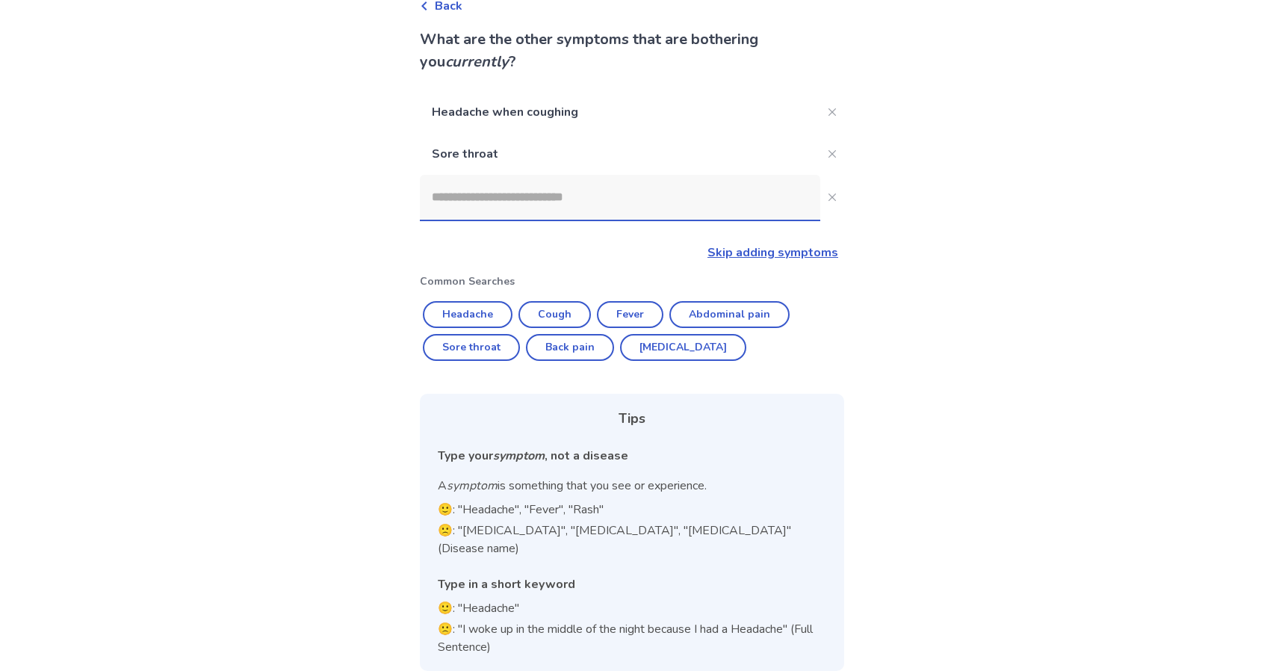
click at [958, 320] on div "Back What are the other symptoms that are bothering you currently ? Headache wh…" at bounding box center [632, 302] width 1264 height 774
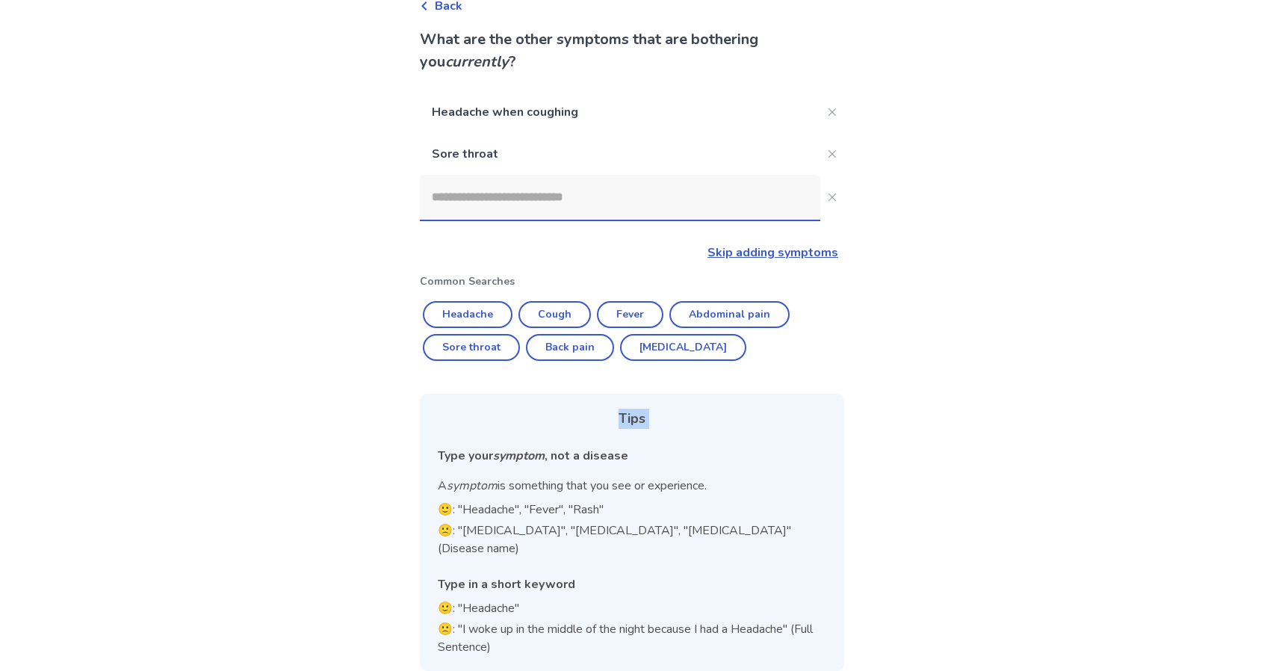
click at [958, 320] on div "Back What are the other symptoms that are bothering you currently ? Headache wh…" at bounding box center [632, 302] width 1264 height 774
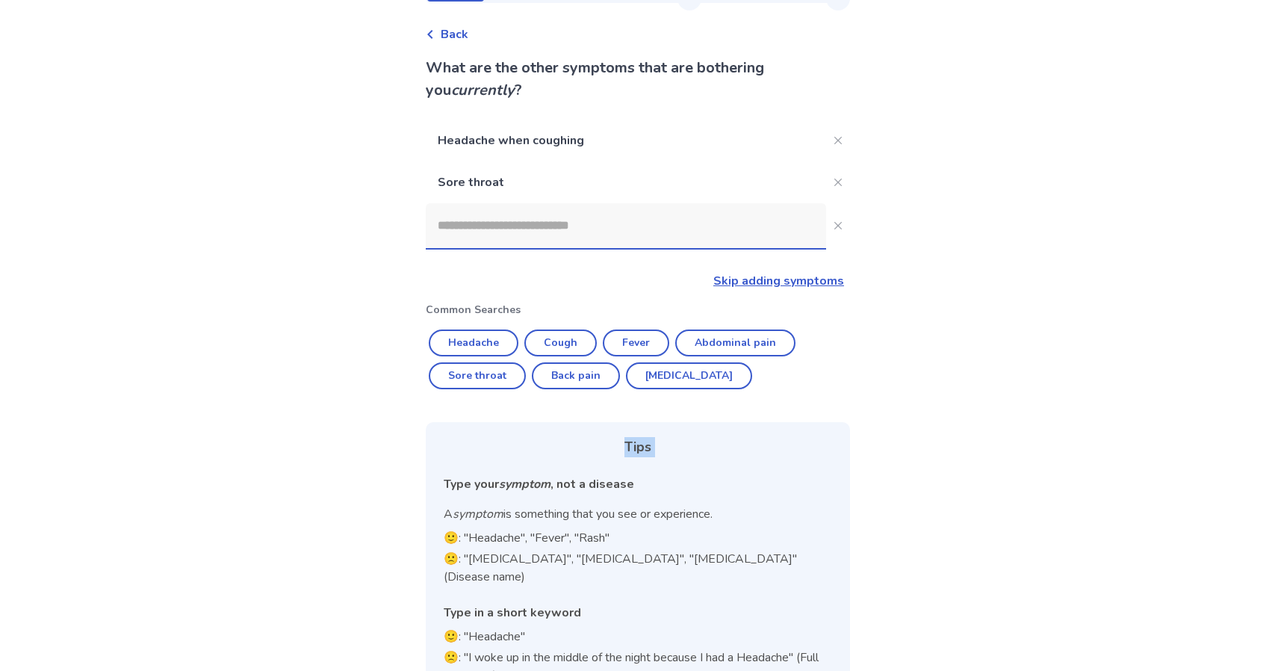
scroll to position [0, 0]
